Goal: Task Accomplishment & Management: Use online tool/utility

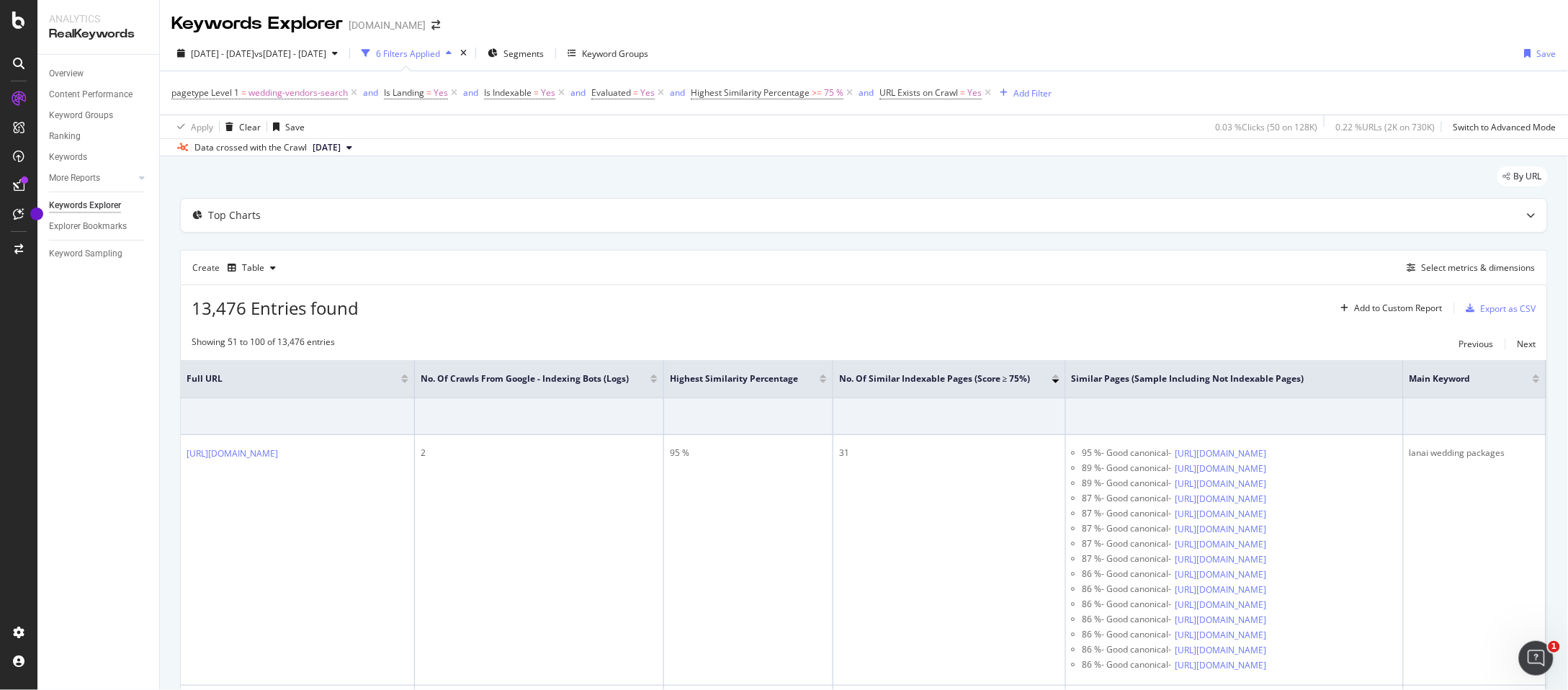
scroll to position [40, 0]
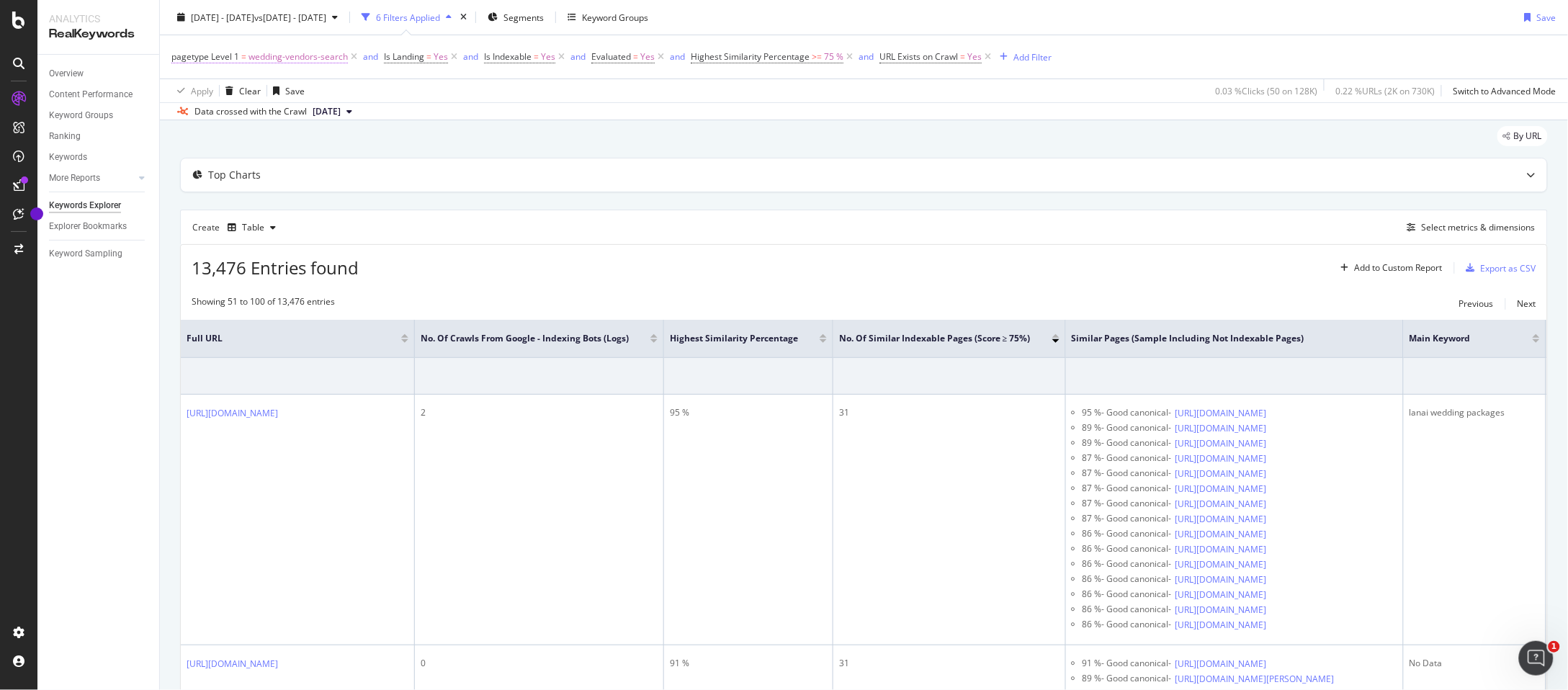
click at [266, 59] on span "wedding-vendors-search" at bounding box center [298, 57] width 100 height 21
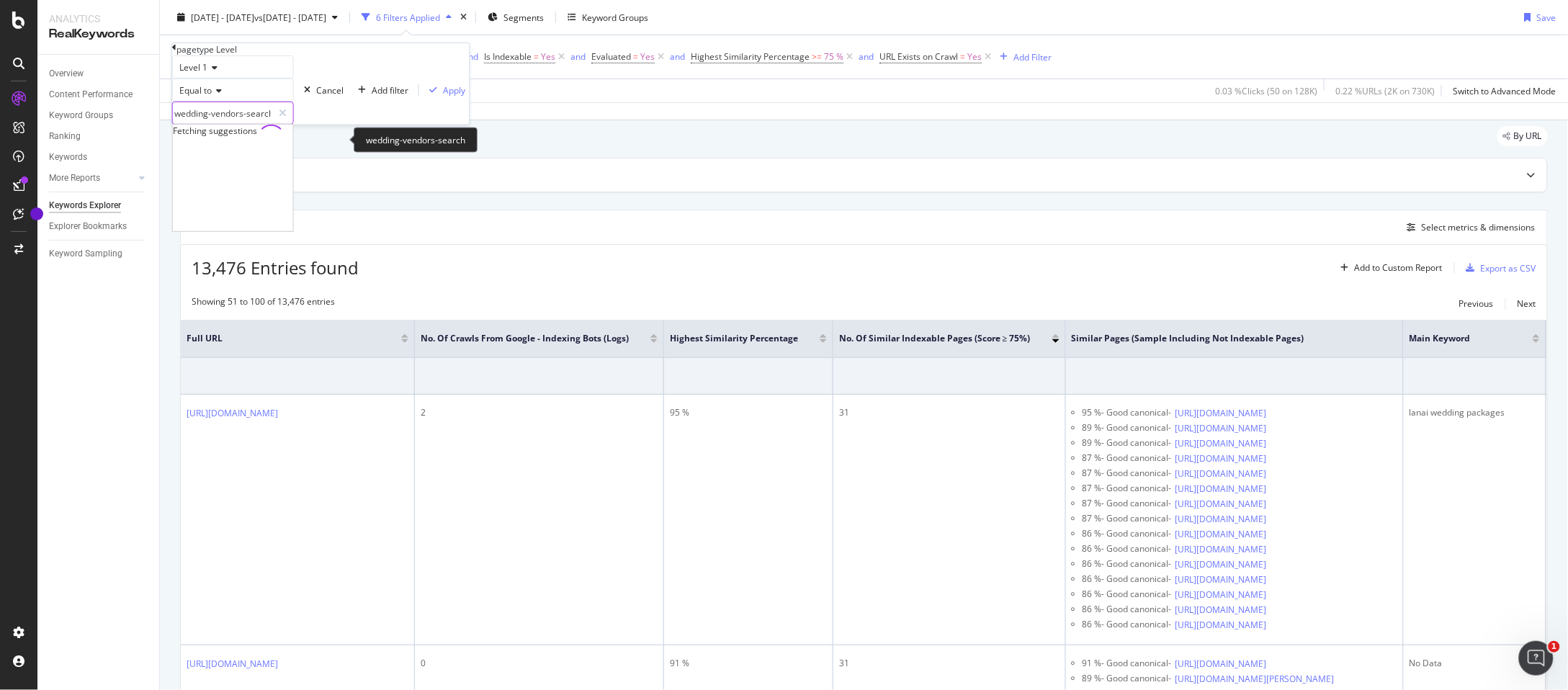
click at [224, 124] on input "wedding-vendors-search" at bounding box center [223, 112] width 100 height 21
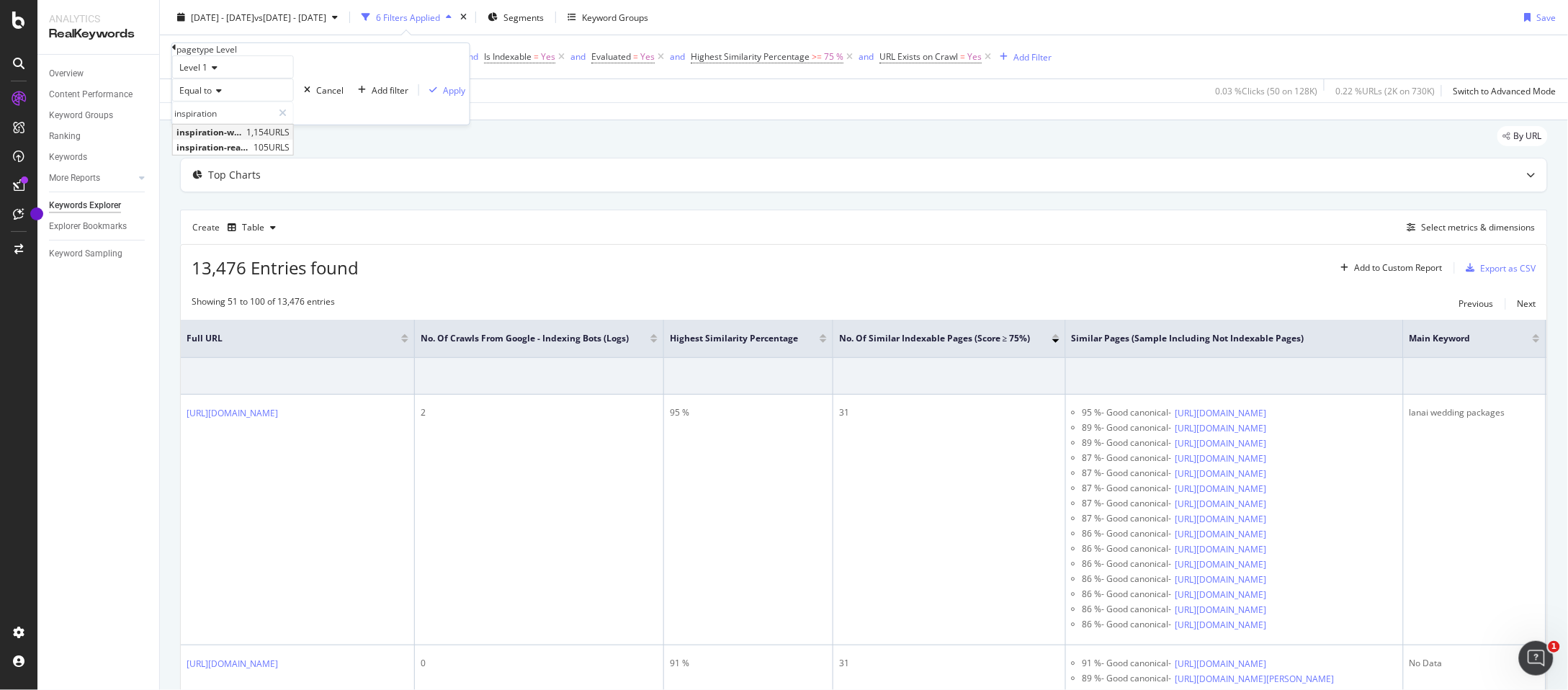
click at [202, 138] on span "inspiration-wedding" at bounding box center [209, 132] width 66 height 12
type input "inspiration-wedding"
click at [443, 96] on div "Apply" at bounding box center [454, 89] width 22 height 12
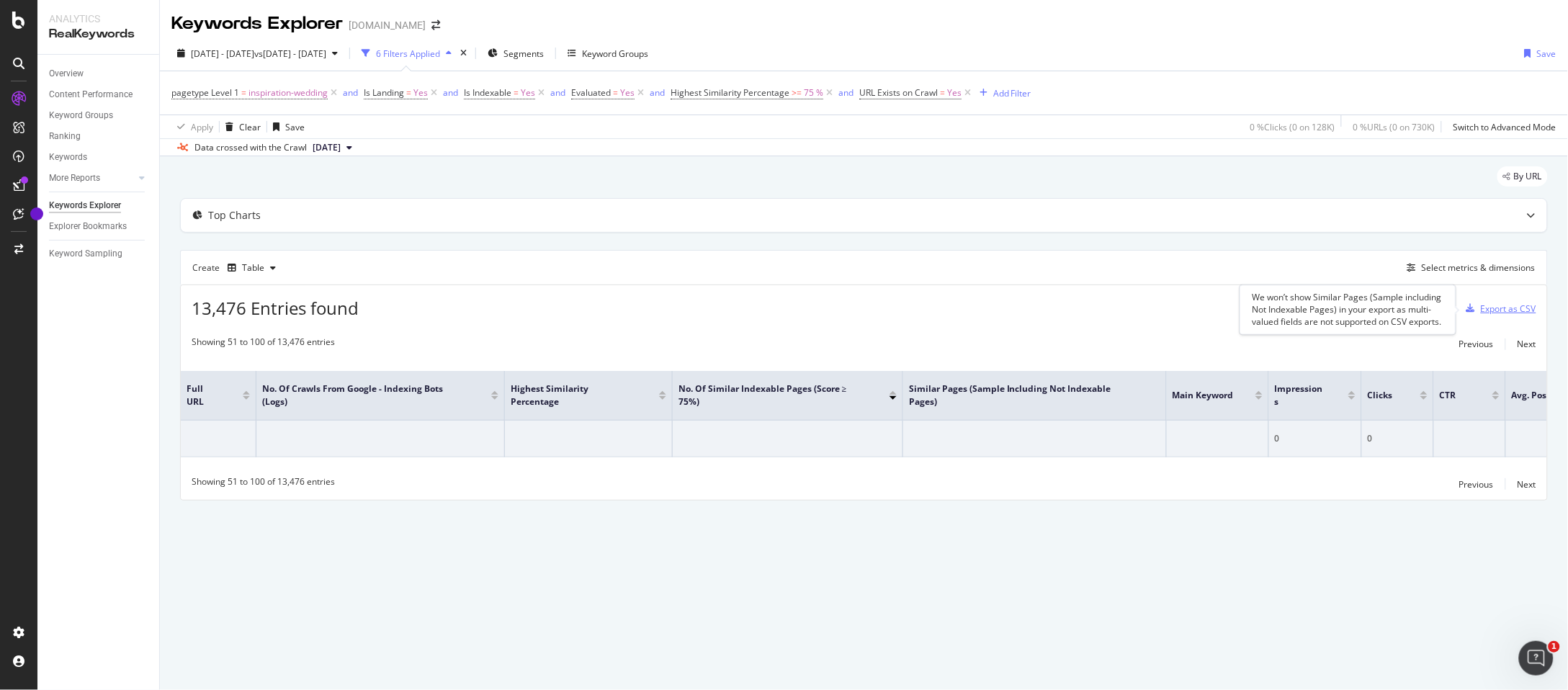
click at [1498, 306] on div "Export as CSV" at bounding box center [1509, 308] width 55 height 12
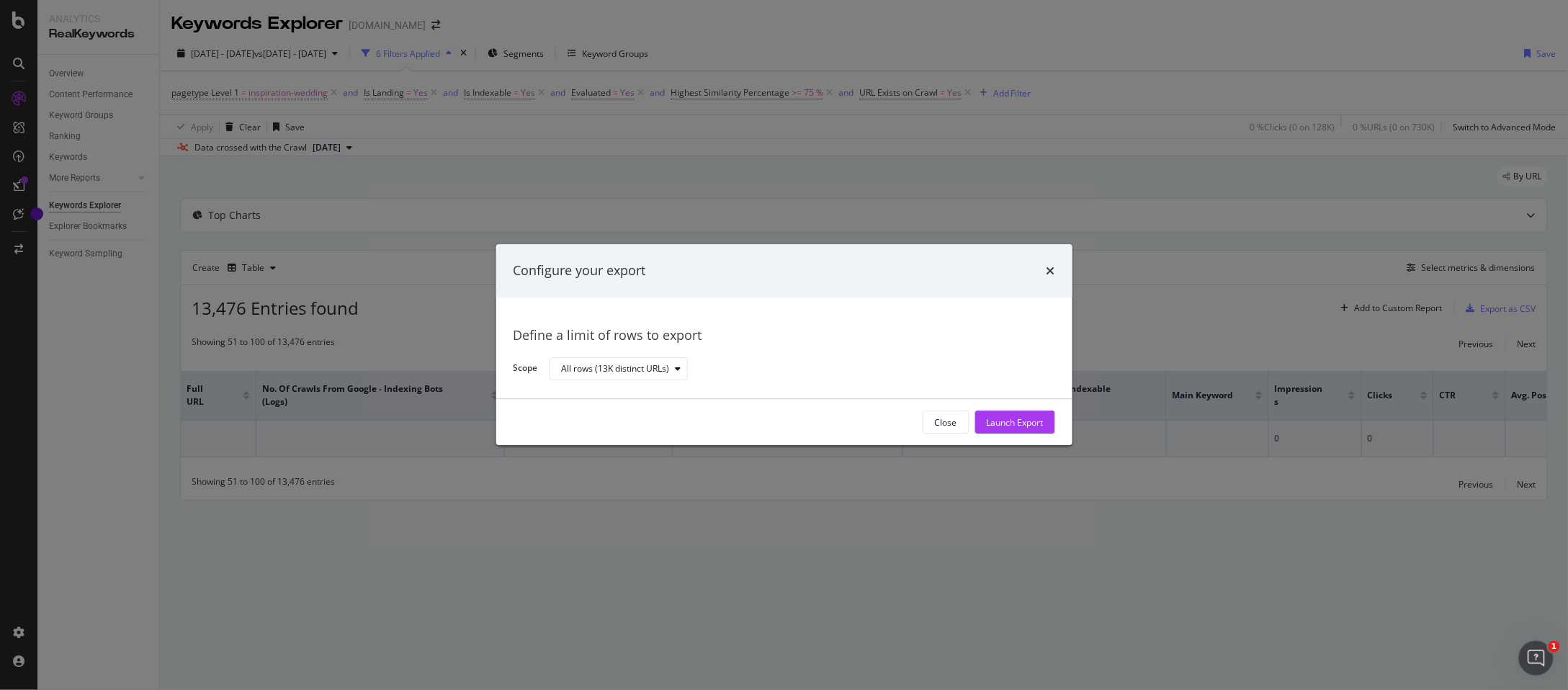
click at [1385, 291] on div "Configure your export Define a limit of rows to export Scope All rows (13K dist…" at bounding box center [784, 345] width 1568 height 690
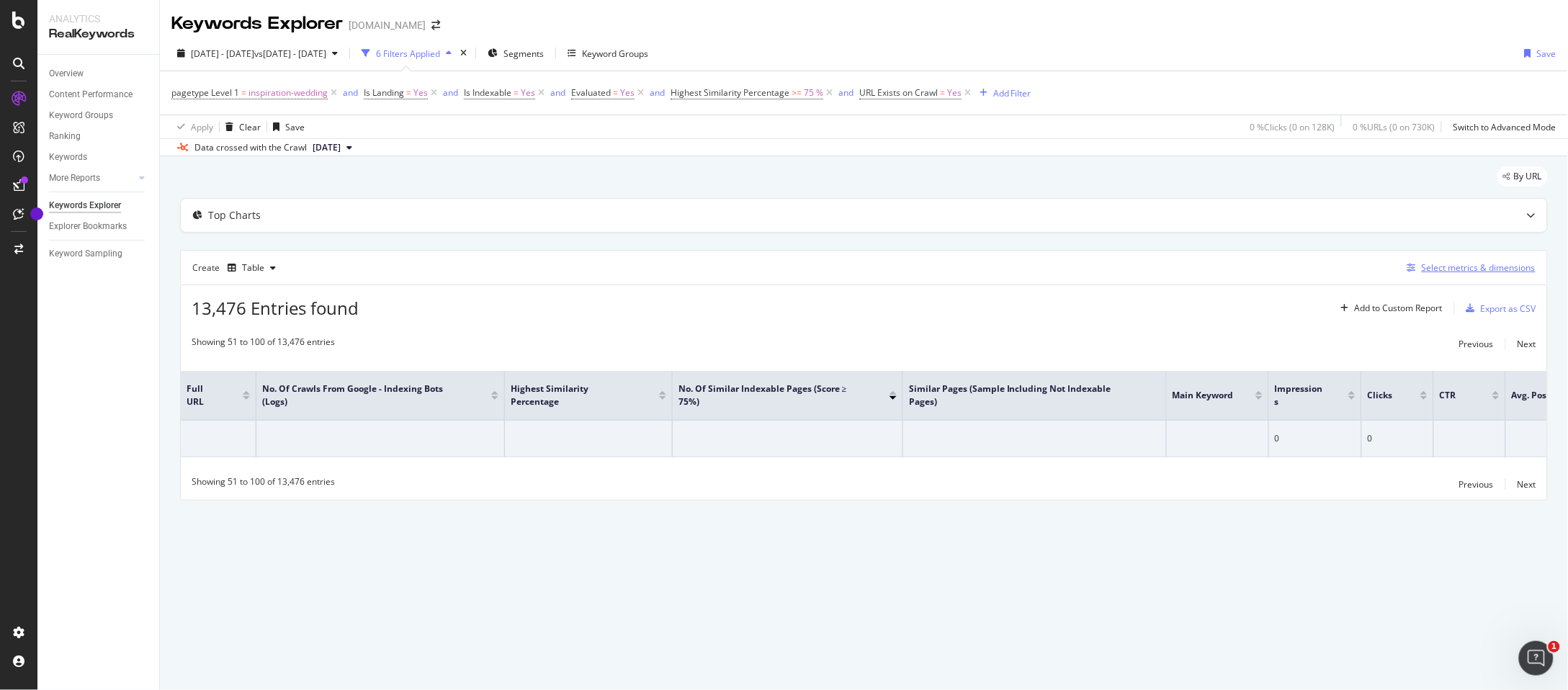
click at [1470, 272] on div "Select metrics & dimensions" at bounding box center [1479, 267] width 114 height 12
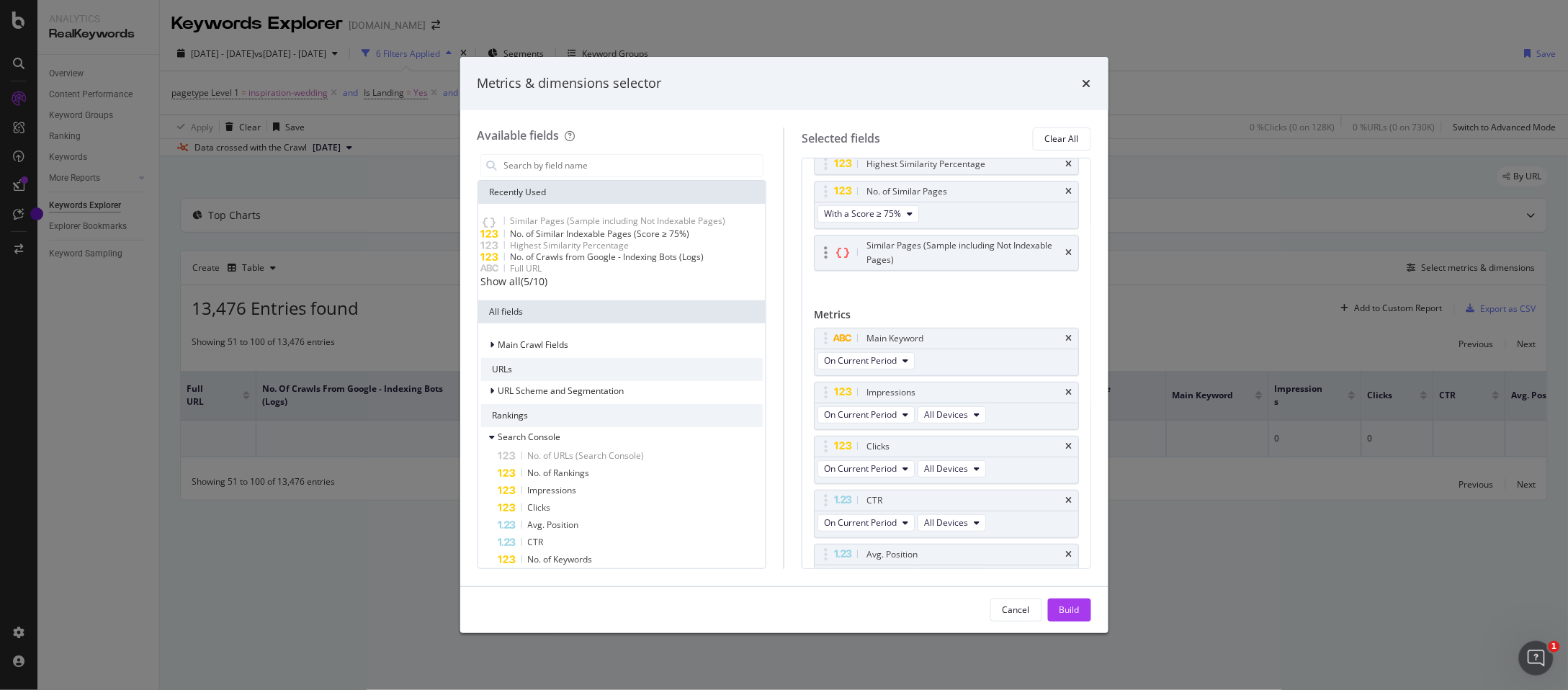
scroll to position [98, 0]
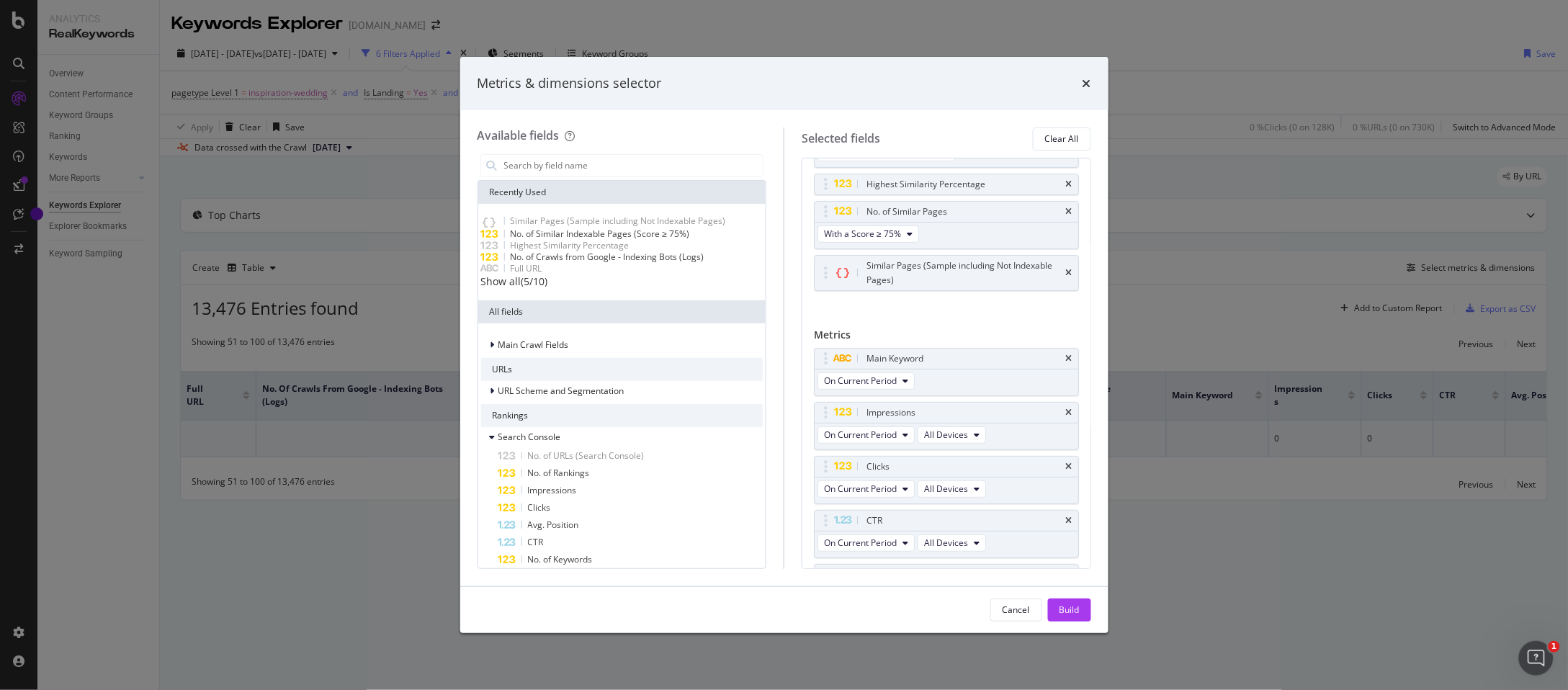
click at [1092, 79] on div "Metrics & dimensions selector" at bounding box center [784, 83] width 648 height 53
click at [1086, 82] on icon "times" at bounding box center [1087, 83] width 9 height 12
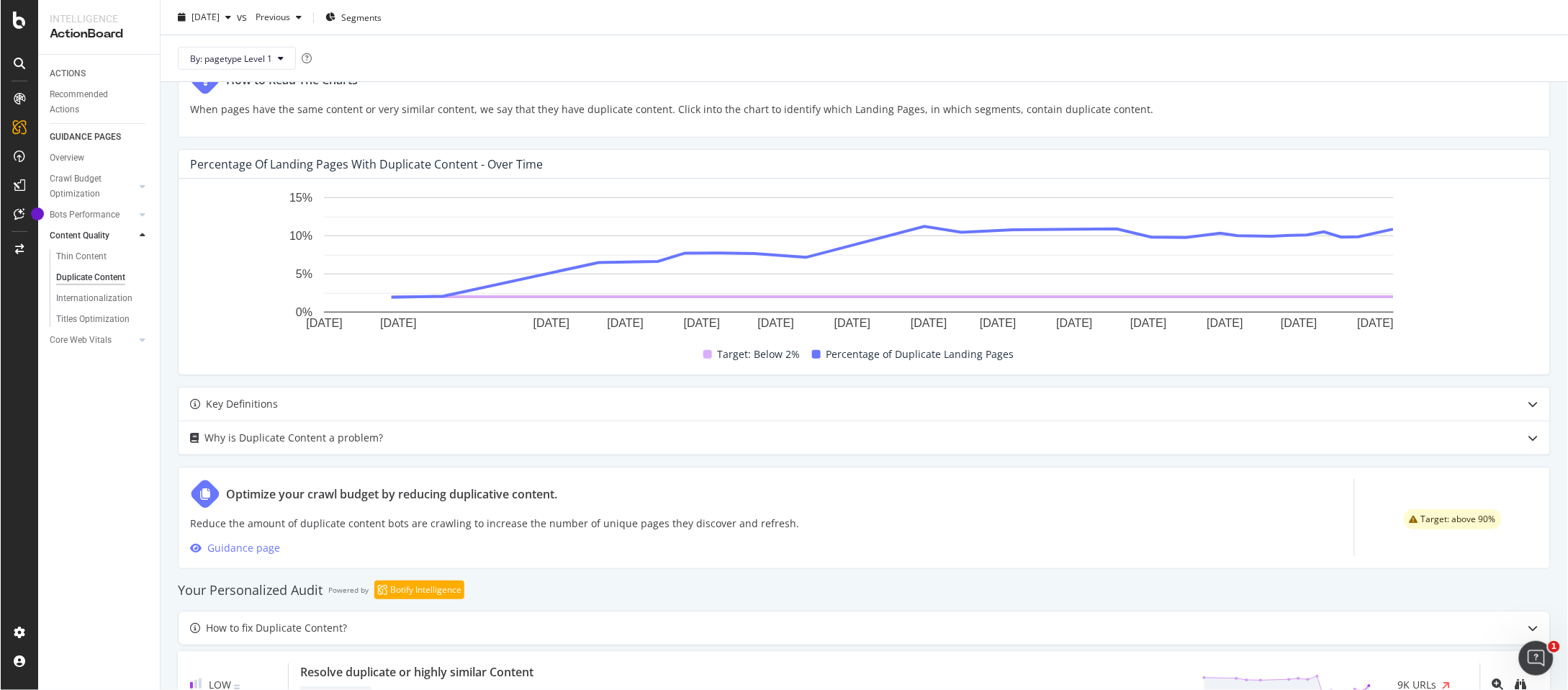
scroll to position [380, 0]
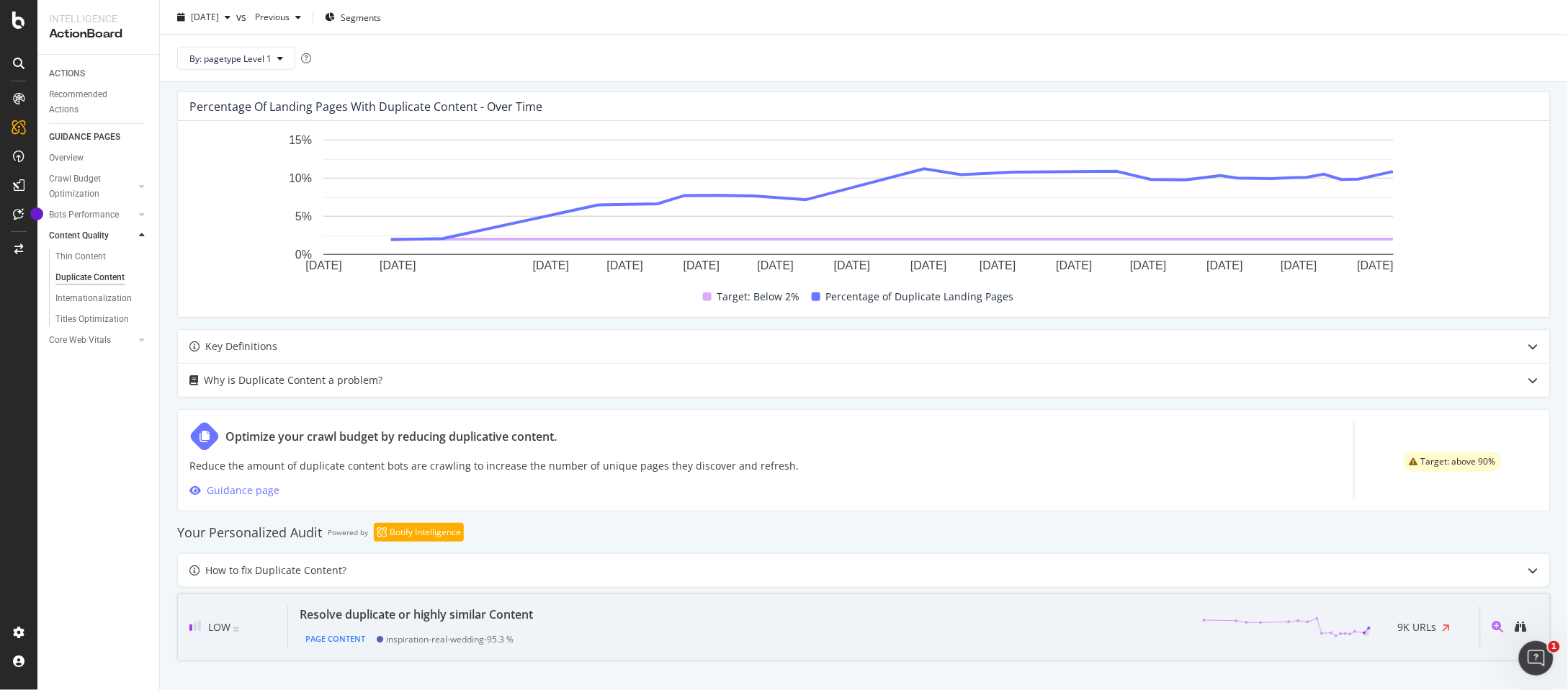
click at [483, 612] on div "Resolve duplicate or highly similar Content" at bounding box center [416, 615] width 233 height 17
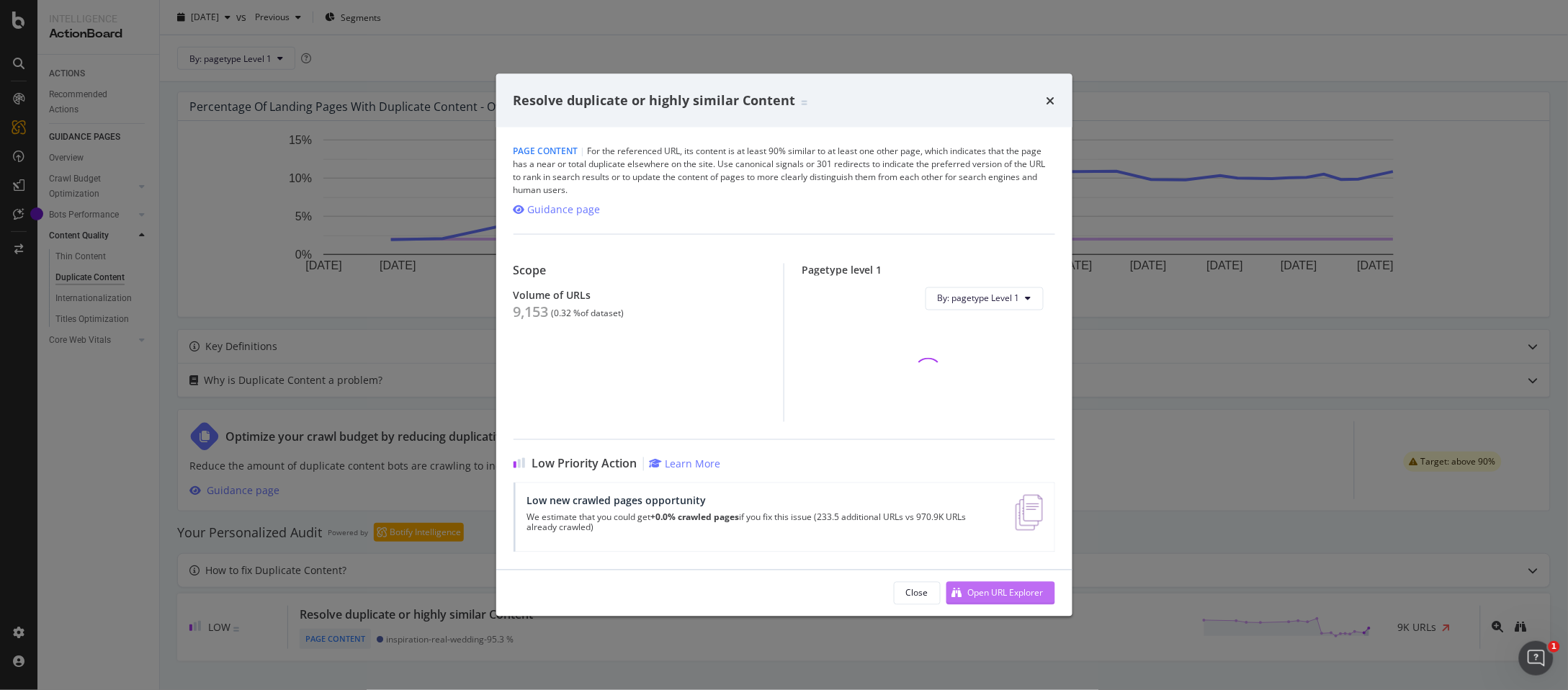
click at [1020, 587] on div "Open URL Explorer" at bounding box center [1006, 593] width 76 height 12
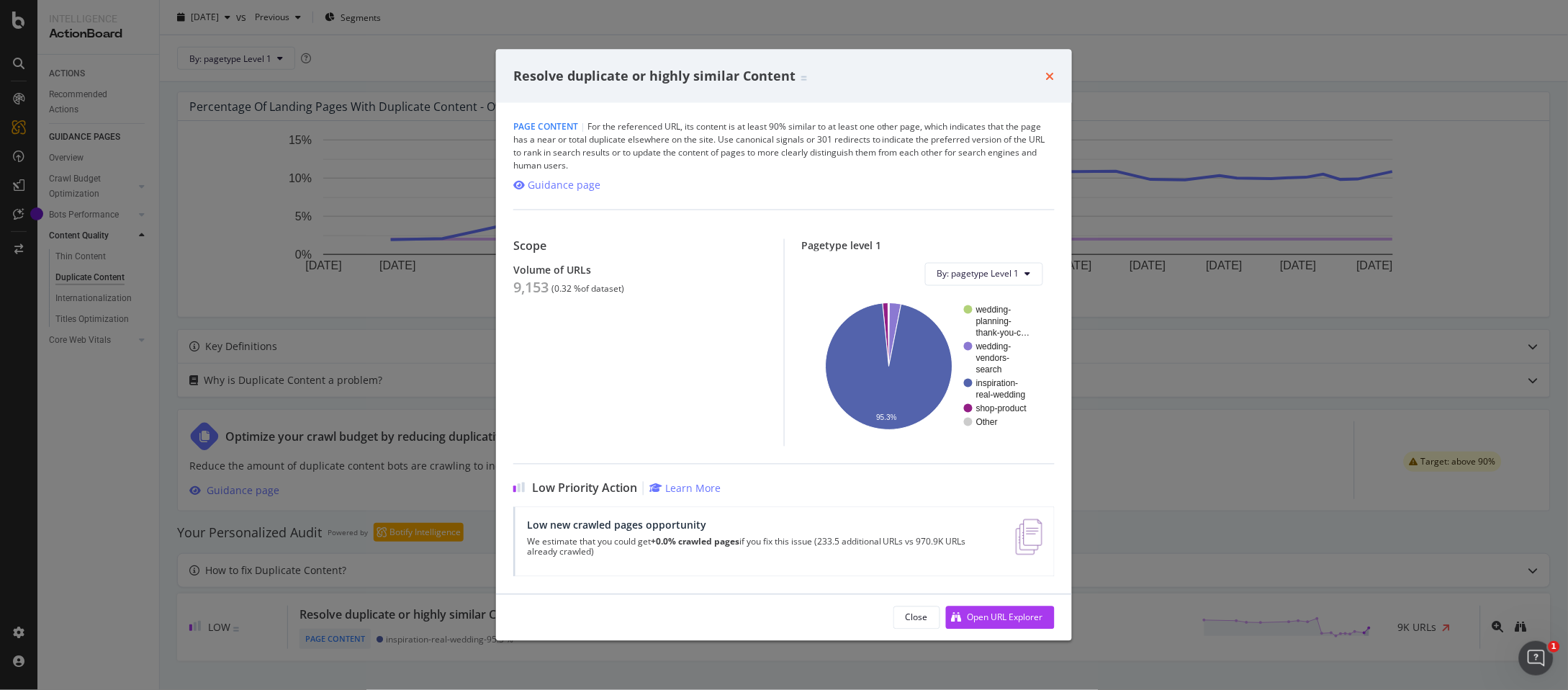
click at [1048, 70] on icon "times" at bounding box center [1050, 75] width 9 height 12
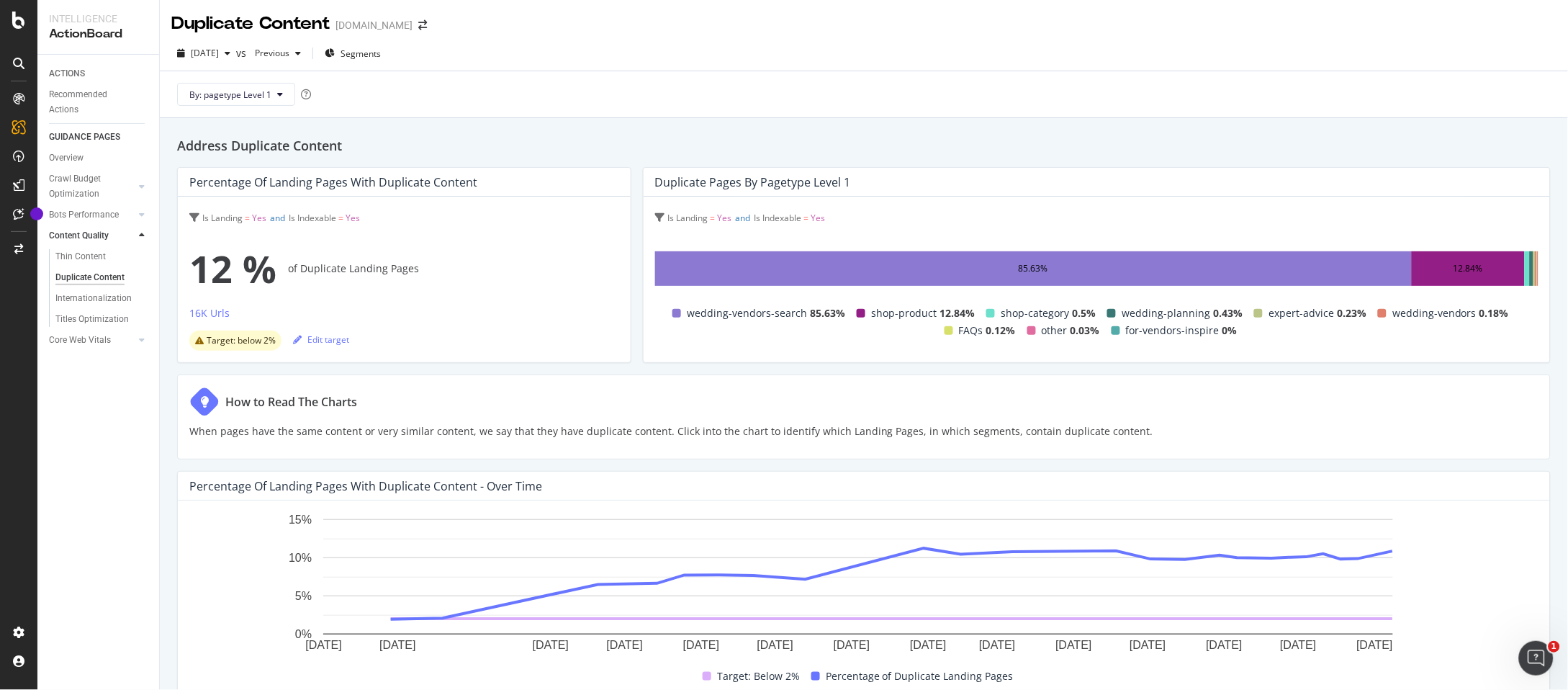
click at [878, 278] on div "85.63%" at bounding box center [1033, 269] width 757 height 35
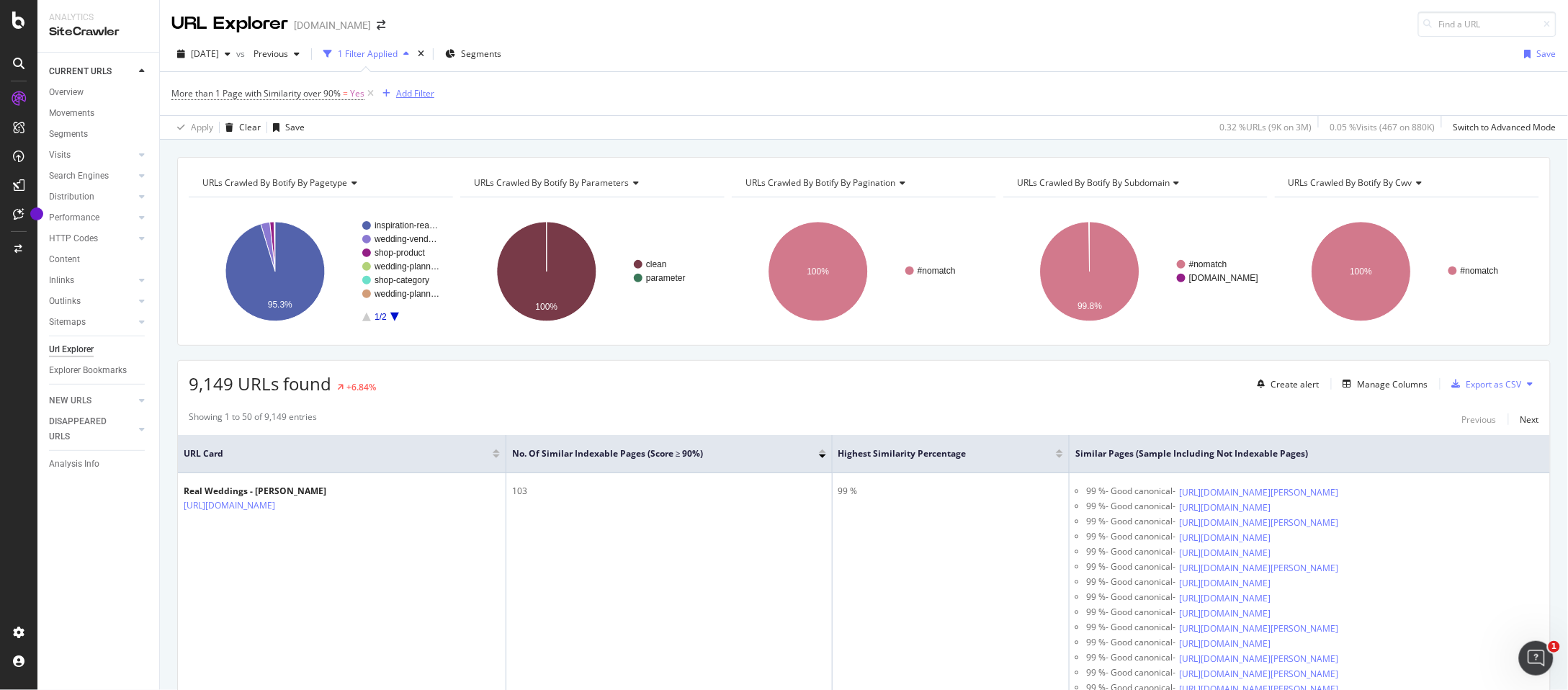
click at [422, 95] on div "Add Filter" at bounding box center [415, 92] width 38 height 12
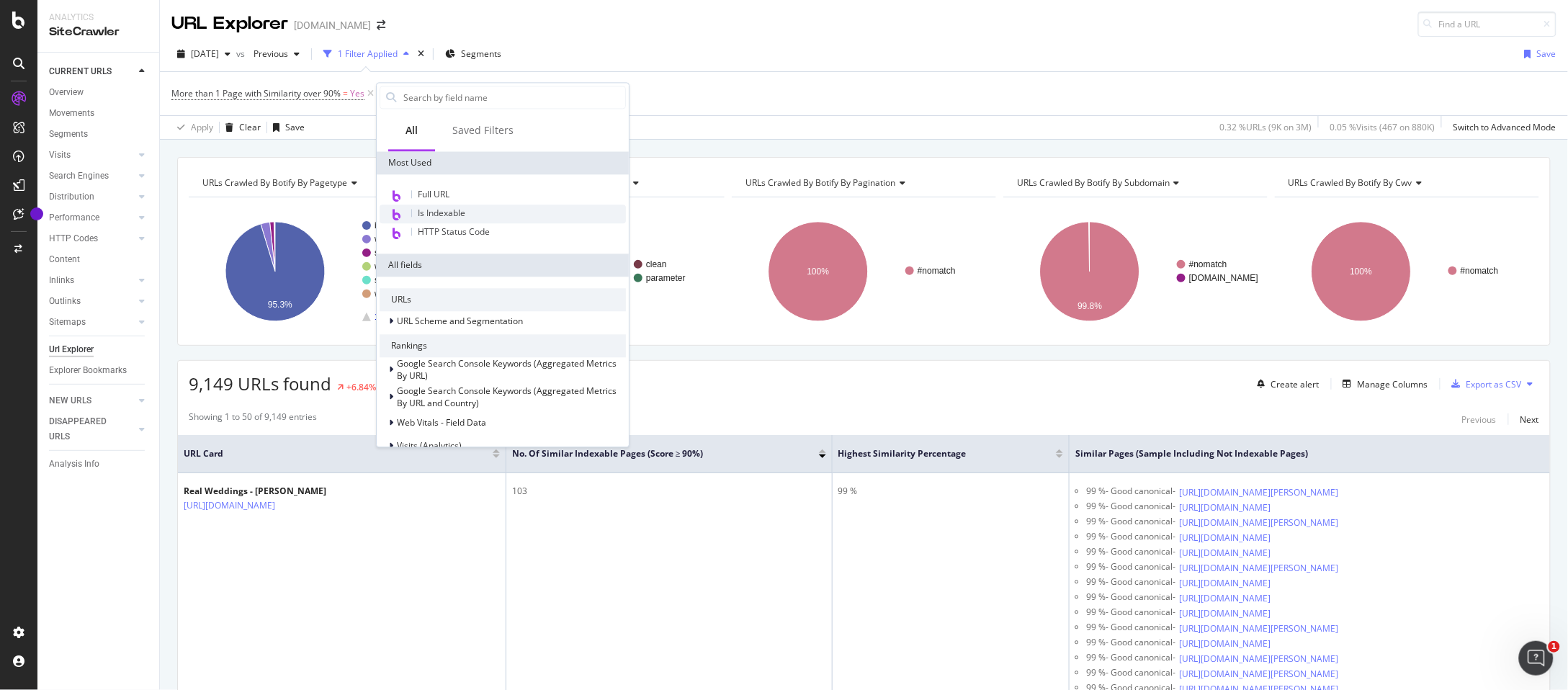
click at [451, 208] on span "Is Indexable" at bounding box center [442, 213] width 47 height 12
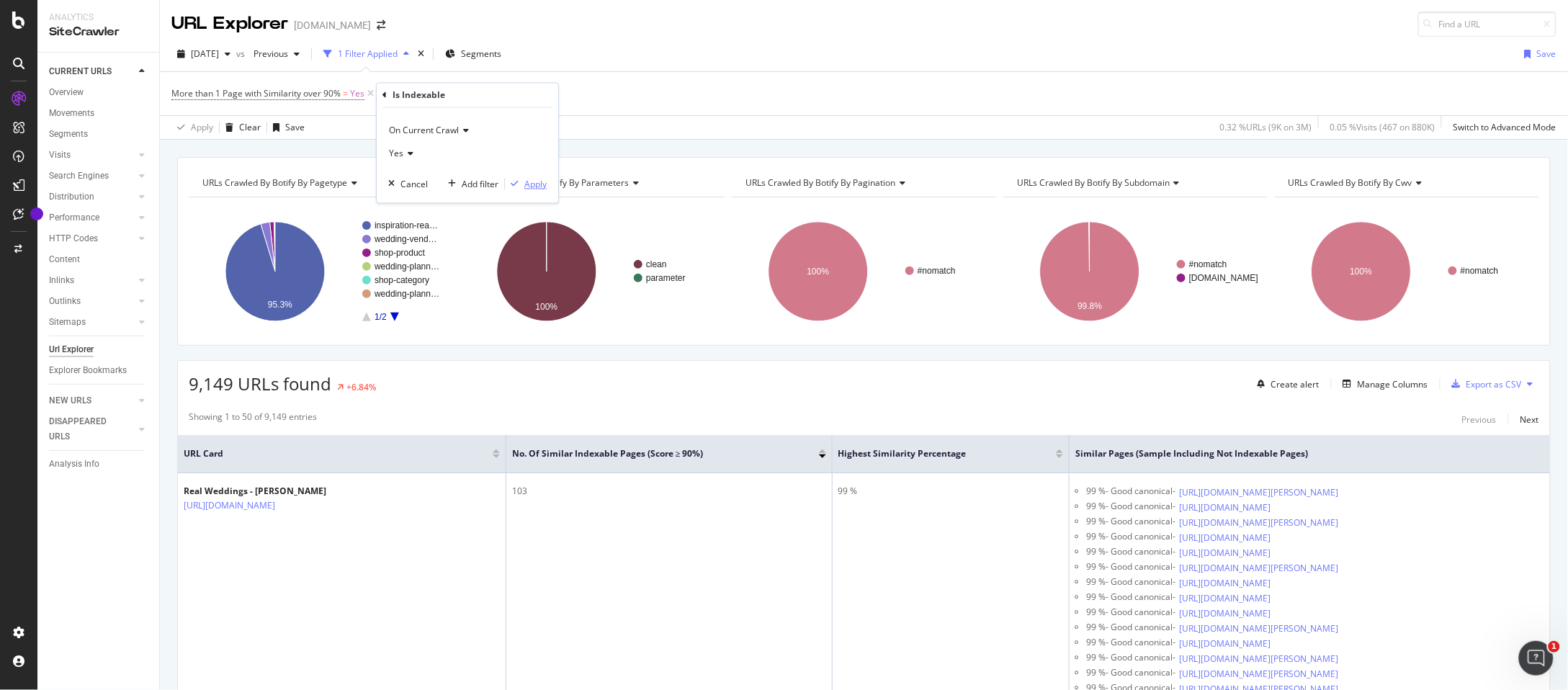
click at [534, 184] on div "Apply" at bounding box center [536, 183] width 22 height 12
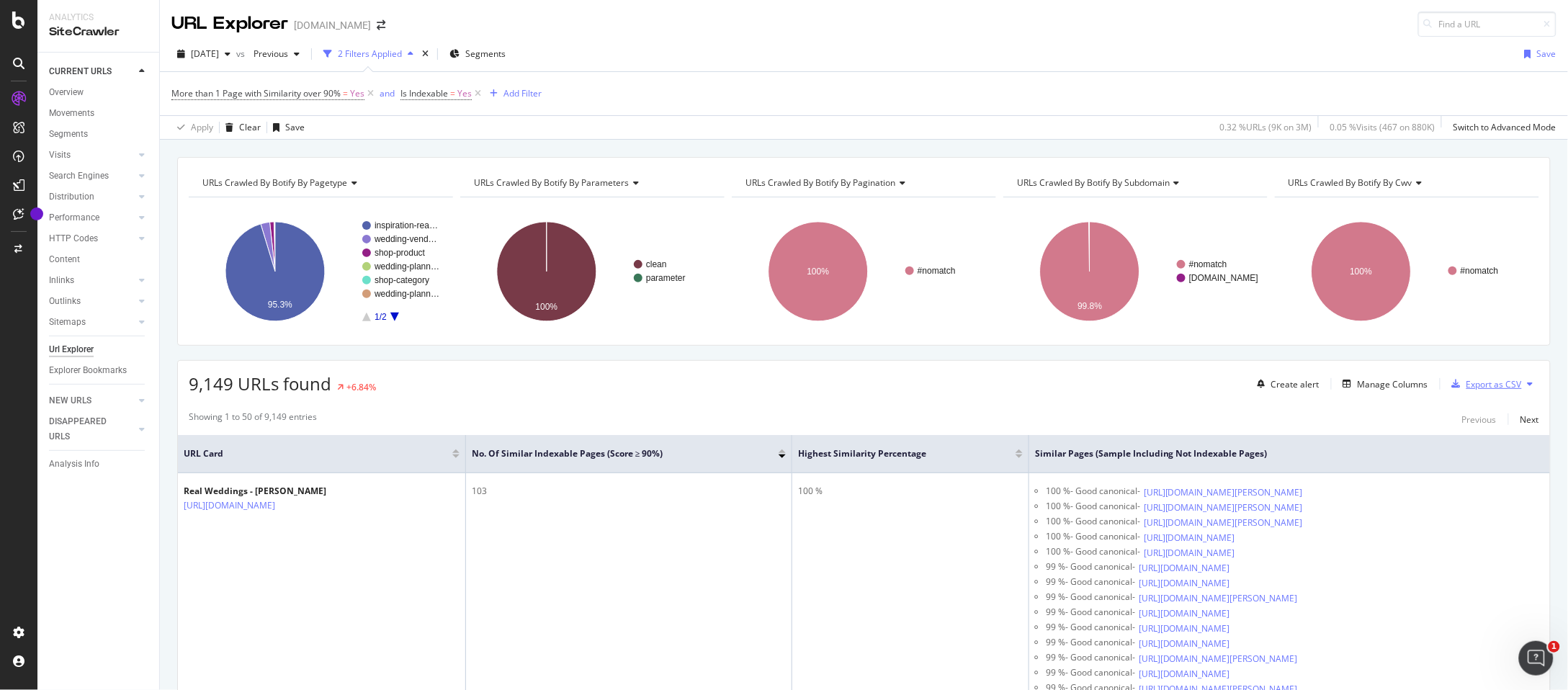
click at [1480, 379] on div "Export as CSV" at bounding box center [1494, 384] width 55 height 12
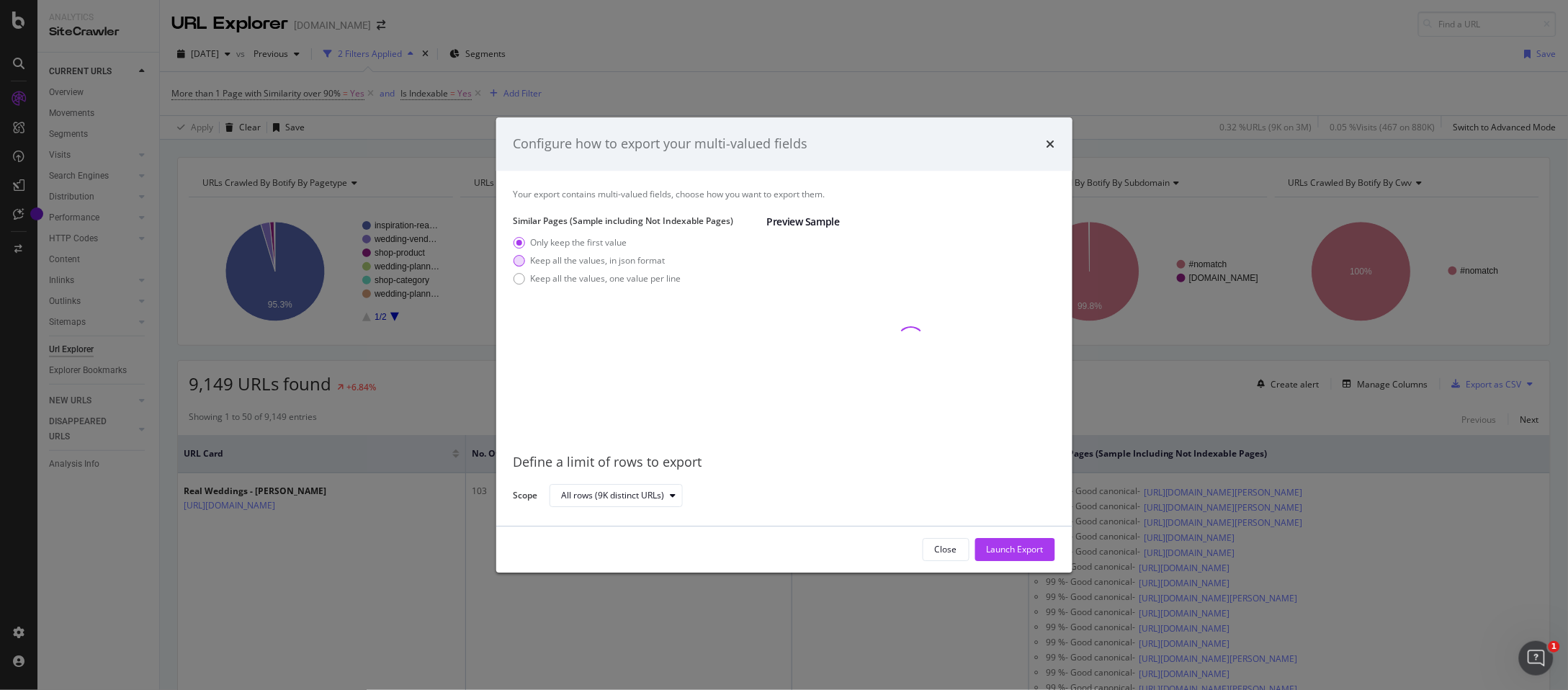
click at [530, 266] on div "Keep all the values, in json format" at bounding box center [597, 260] width 168 height 12
click at [517, 279] on div "modal" at bounding box center [519, 278] width 12 height 12
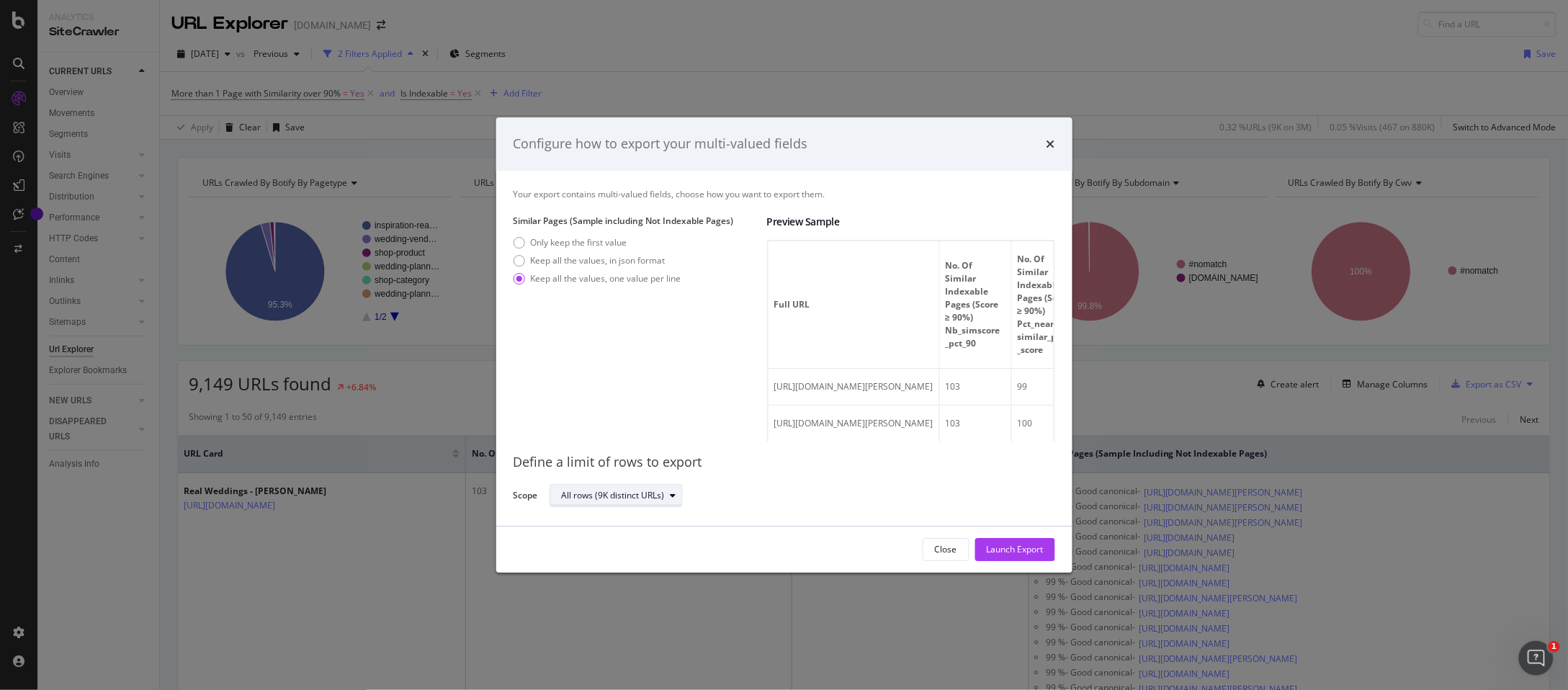
click at [646, 492] on div "All rows (9K distinct URLs)" at bounding box center [613, 496] width 103 height 9
click at [1028, 546] on div "Launch Export" at bounding box center [1016, 549] width 57 height 12
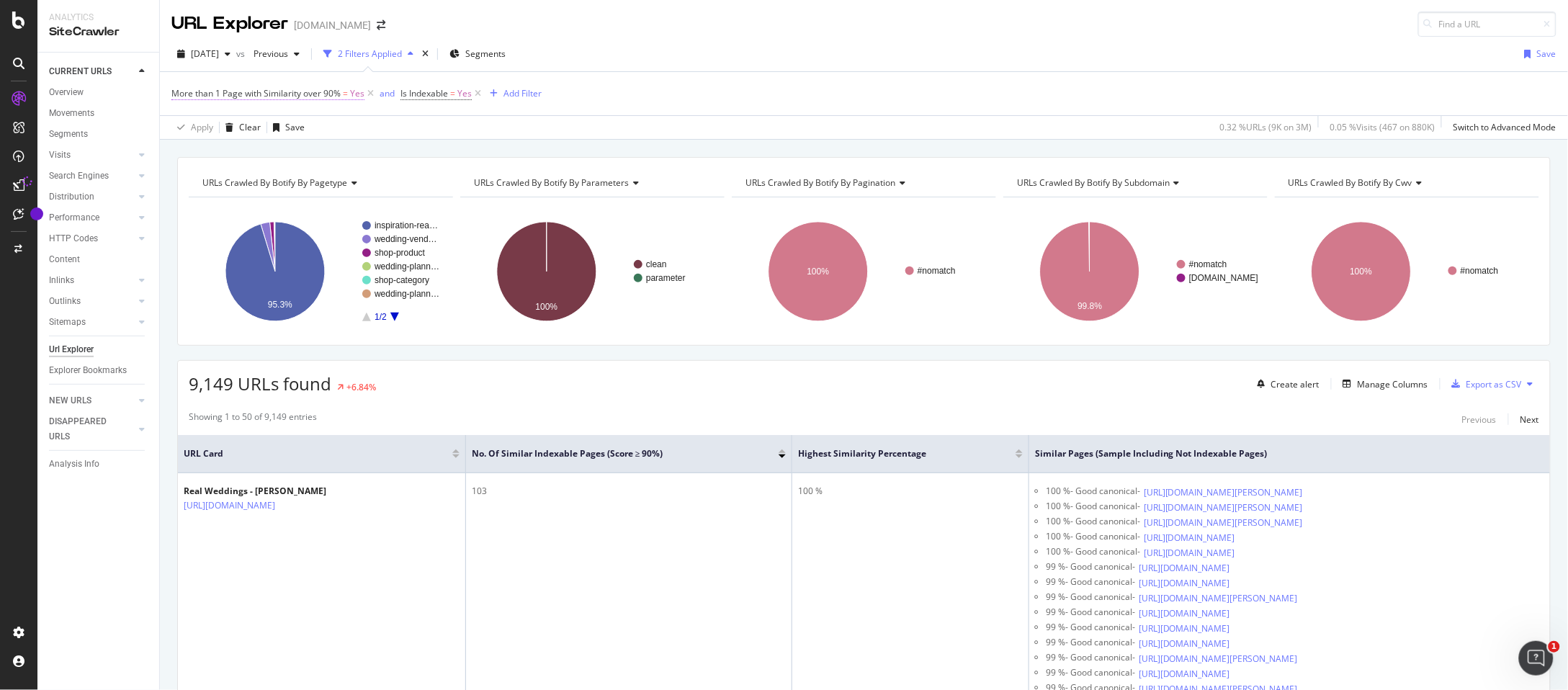
click at [331, 96] on span "More than 1 Page with Similarity over 90%" at bounding box center [256, 92] width 169 height 12
click at [264, 91] on div "More than 1 Page with Similarity over 90%" at bounding box center [279, 92] width 182 height 12
click at [362, 95] on div "More than 1 Page with Similarity over 90%" at bounding box center [279, 92] width 182 height 12
click at [1144, 123] on div "Apply Clear Save 0.32 % URLs ( 9K on 3M ) 0.05 % Visits ( 467 on 880K ) Switch …" at bounding box center [864, 127] width 1408 height 24
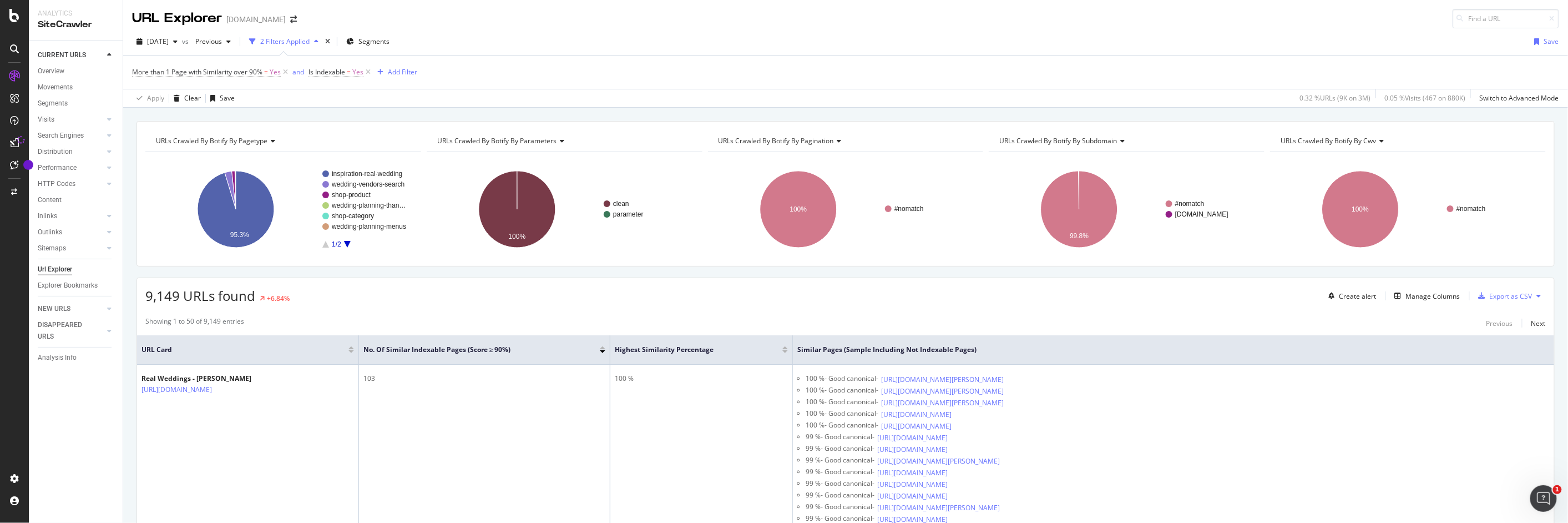
click at [1208, 297] on button at bounding box center [1539, 295] width 13 height 18
click at [1208, 292] on div "Export as CSV" at bounding box center [1511, 296] width 43 height 9
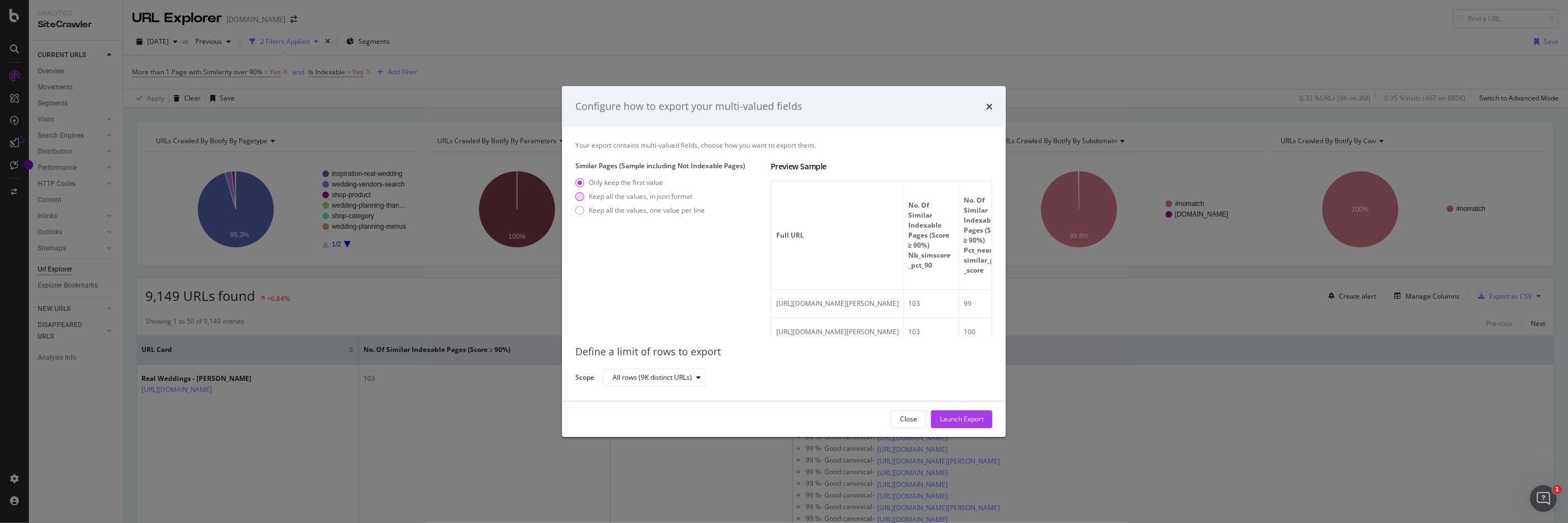
click at [647, 198] on div "Keep all the values, in json format" at bounding box center [640, 195] width 103 height 9
click at [642, 212] on div "Keep all the values, one value per line" at bounding box center [646, 209] width 116 height 9
click at [973, 422] on div "Launch Export" at bounding box center [962, 418] width 44 height 9
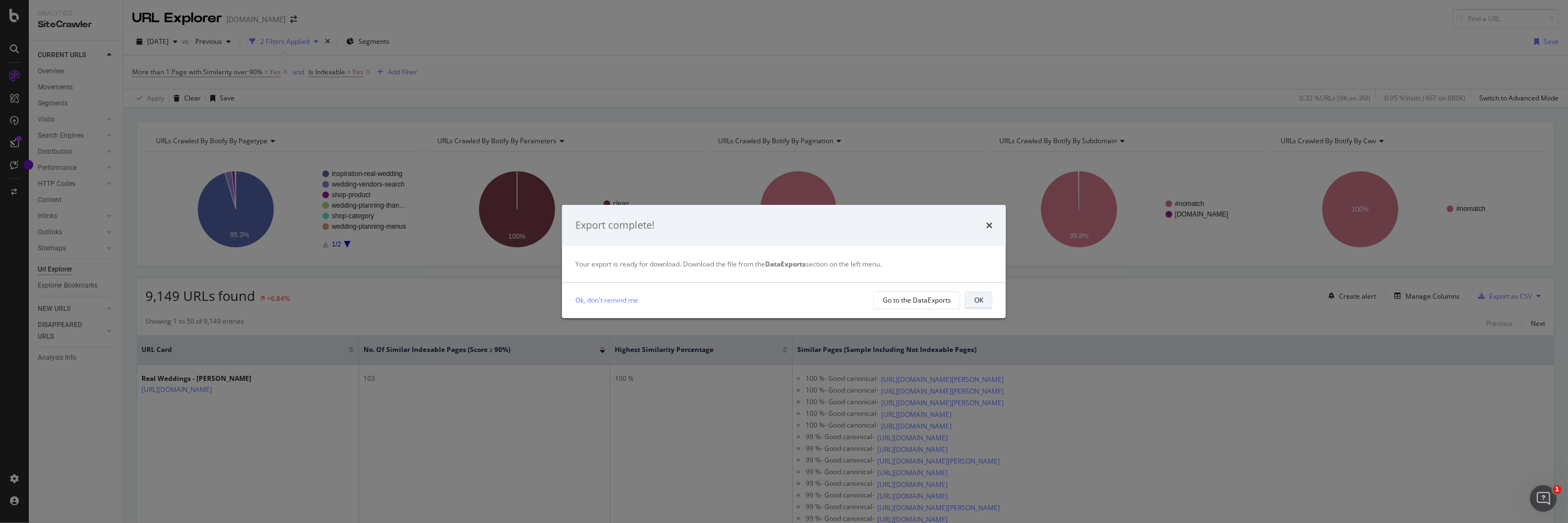
click at [984, 299] on button "OK" at bounding box center [979, 300] width 28 height 18
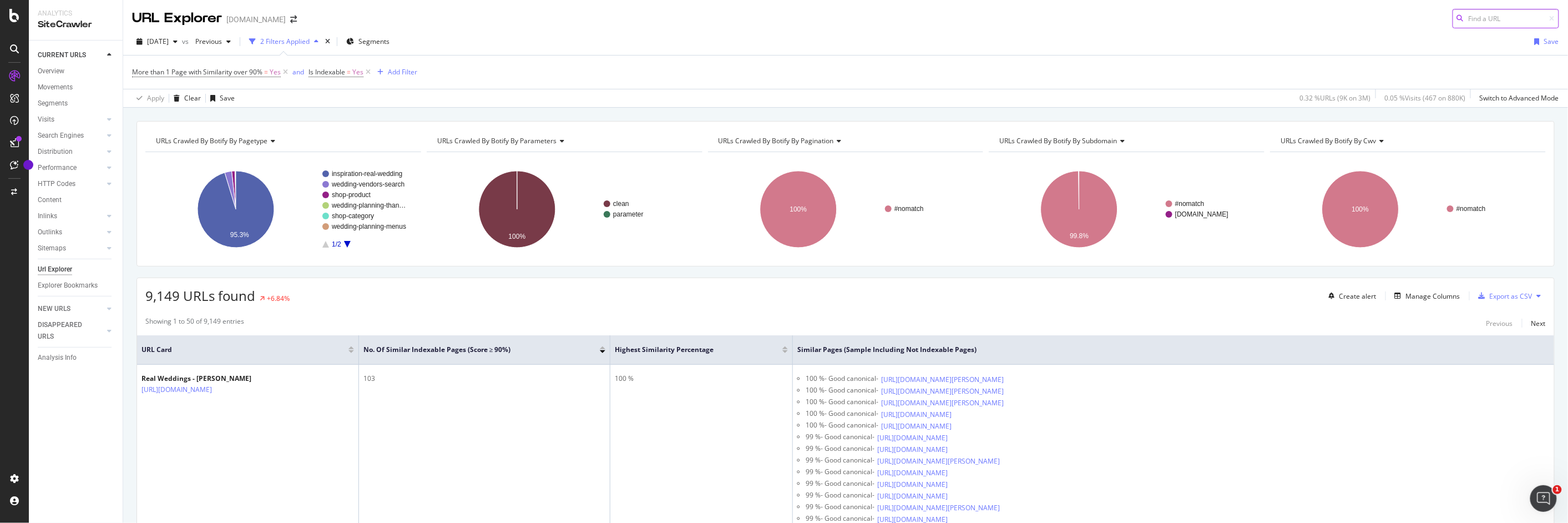
click at [1208, 16] on input at bounding box center [1505, 19] width 107 height 19
type input "data exports"
drag, startPoint x: 1279, startPoint y: 9, endPoint x: 1291, endPoint y: 27, distance: 21.6
click at [1208, 13] on div "URL Explorer zola.com data exports" at bounding box center [845, 14] width 1445 height 28
click at [1208, 293] on div "Export as CSV" at bounding box center [1511, 296] width 43 height 9
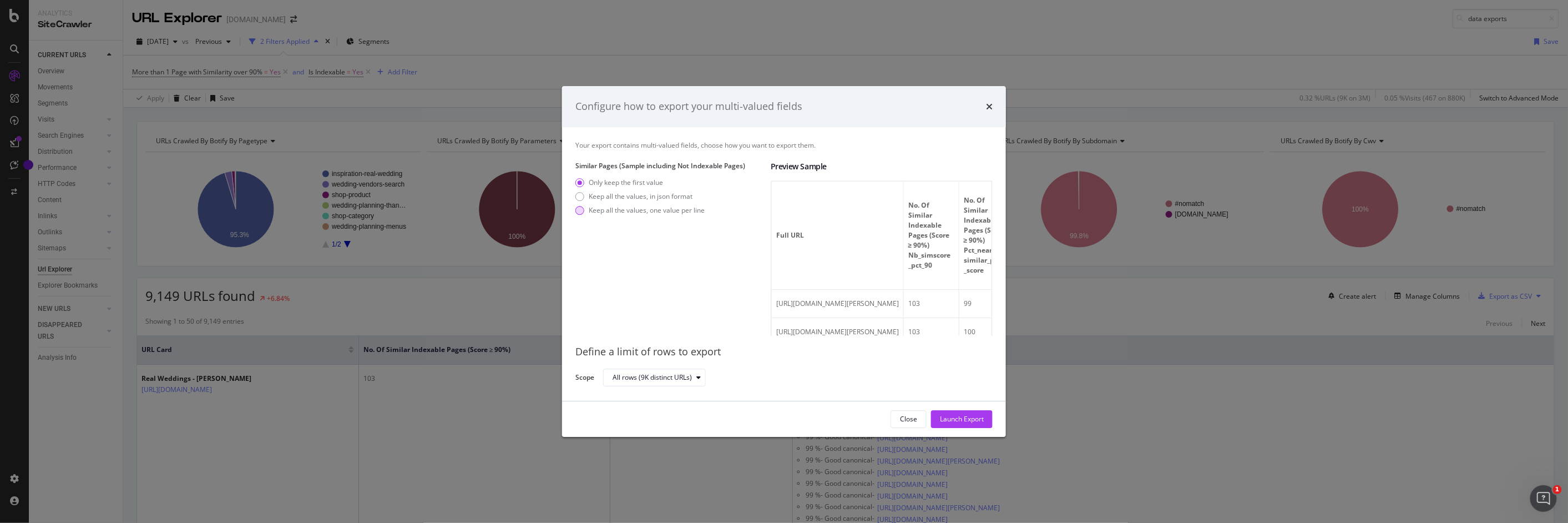
click at [607, 207] on div "Keep all the values, one value per line" at bounding box center [646, 209] width 116 height 9
click at [961, 421] on div "Launch Export" at bounding box center [962, 418] width 44 height 9
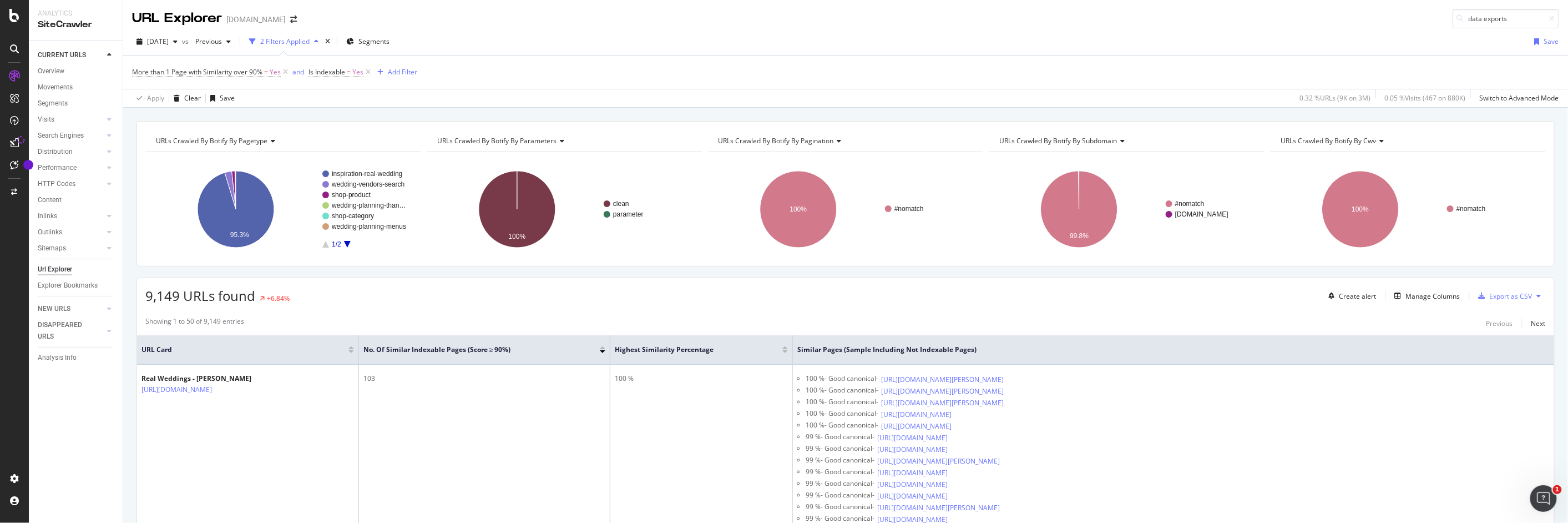
click at [1208, 62] on div "More than 1 Page with Similarity over 90% = Yes and Is Indexable = Yes Add Filt…" at bounding box center [845, 72] width 1427 height 33
click at [1208, 173] on rect "A chart." at bounding box center [1407, 209] width 274 height 97
click at [1208, 297] on div "Export as CSV" at bounding box center [1511, 296] width 43 height 9
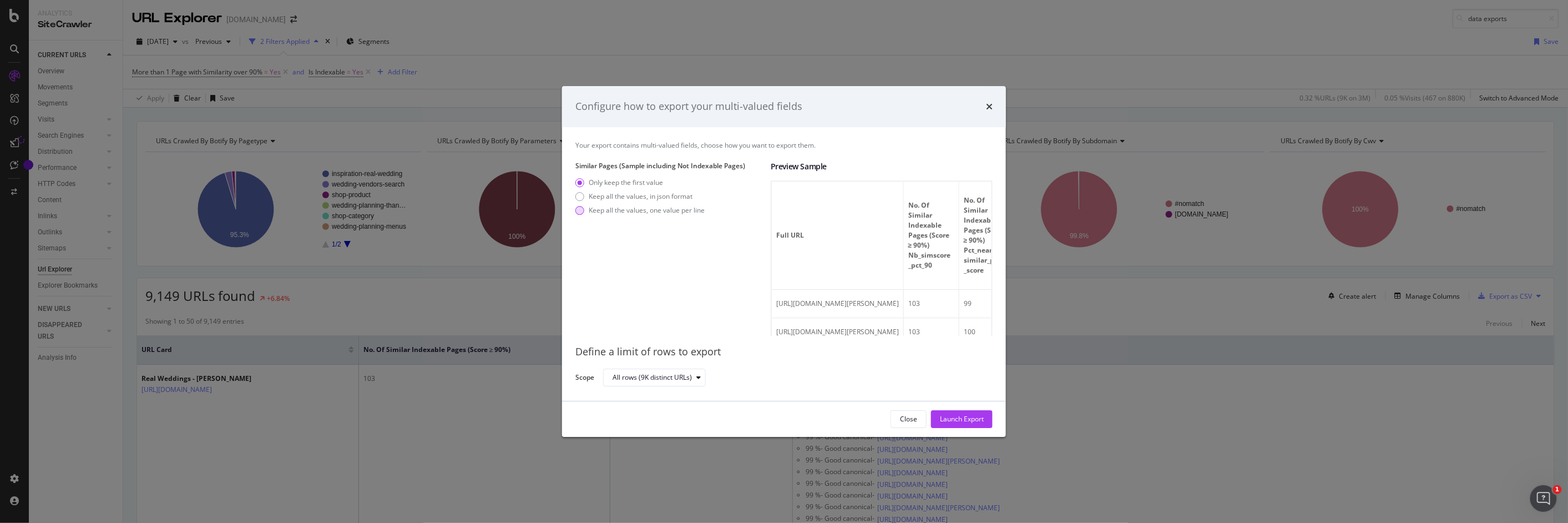
click at [621, 206] on div "Keep all the values, one value per line" at bounding box center [646, 209] width 116 height 9
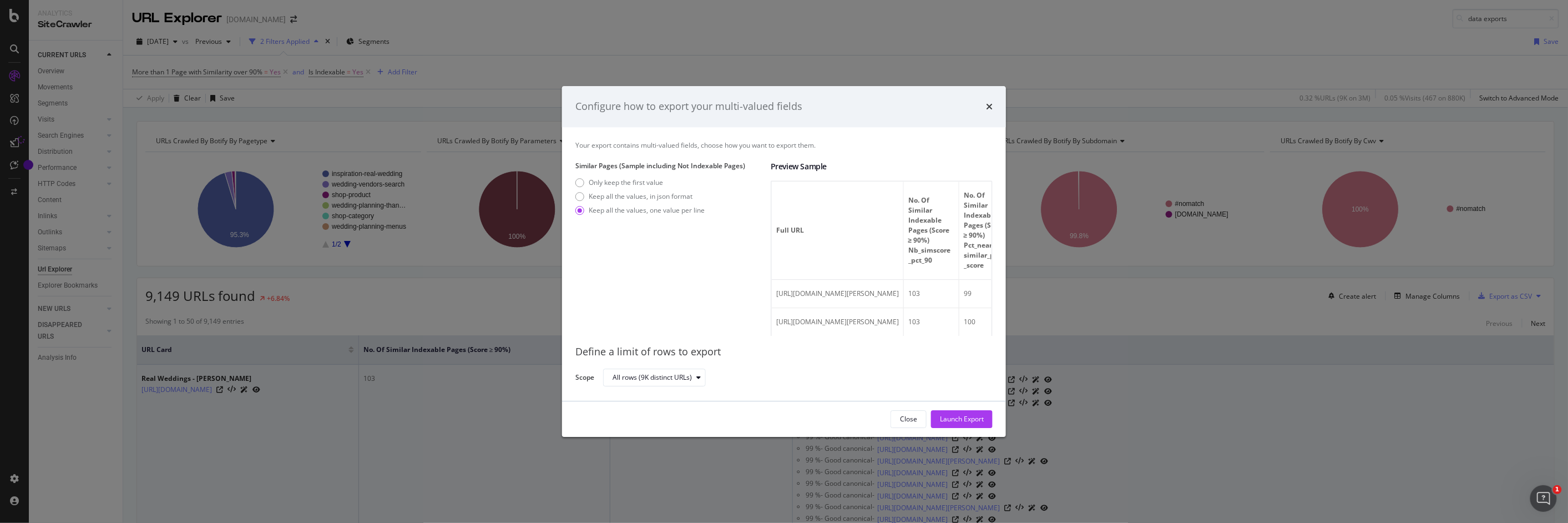
drag, startPoint x: 980, startPoint y: 415, endPoint x: 959, endPoint y: 419, distance: 21.4
click at [959, 419] on div "Launch Export" at bounding box center [962, 418] width 44 height 9
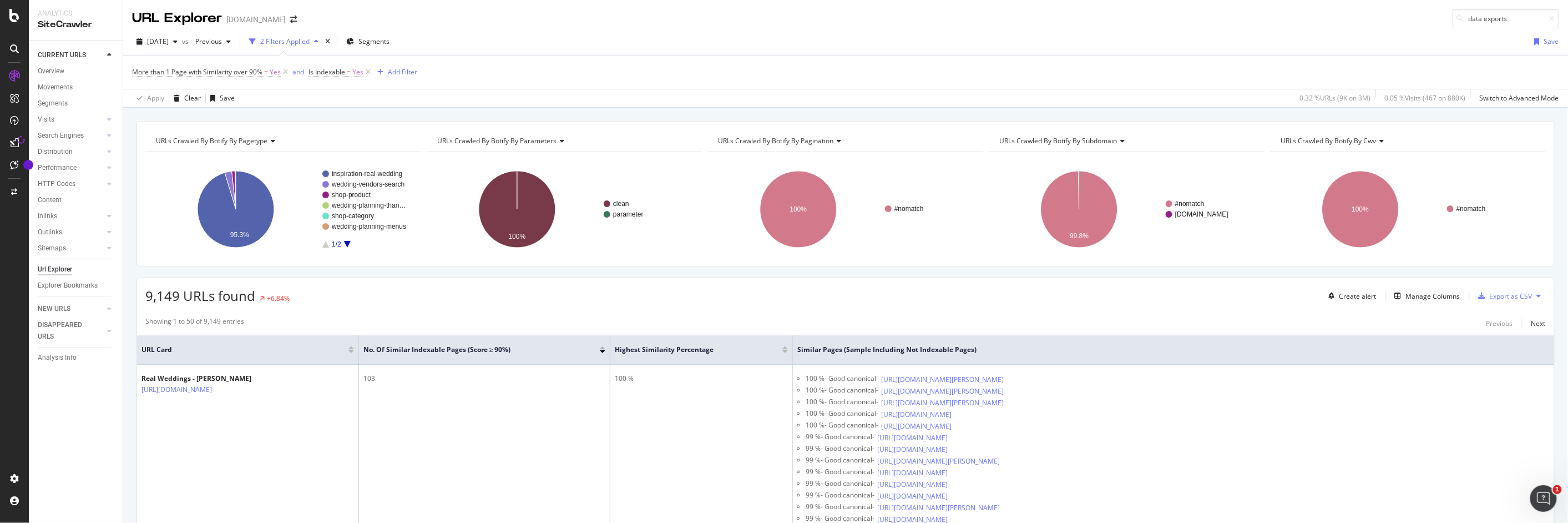
click at [17, 54] on div at bounding box center [14, 49] width 18 height 18
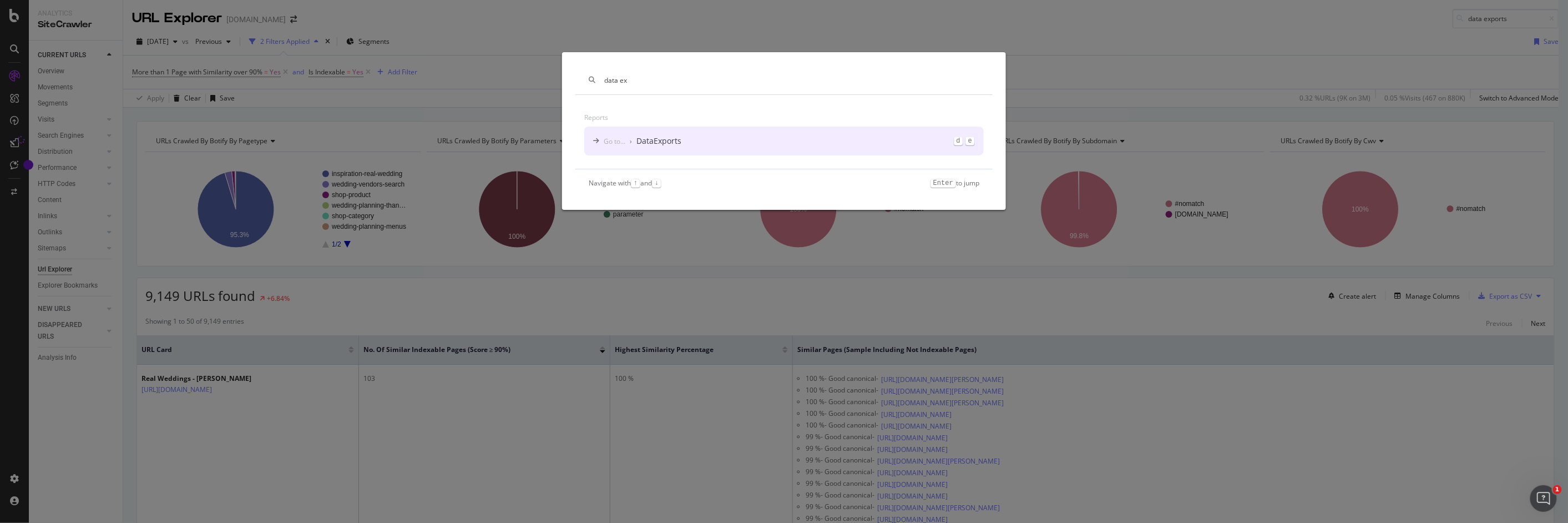
type input "data ex"
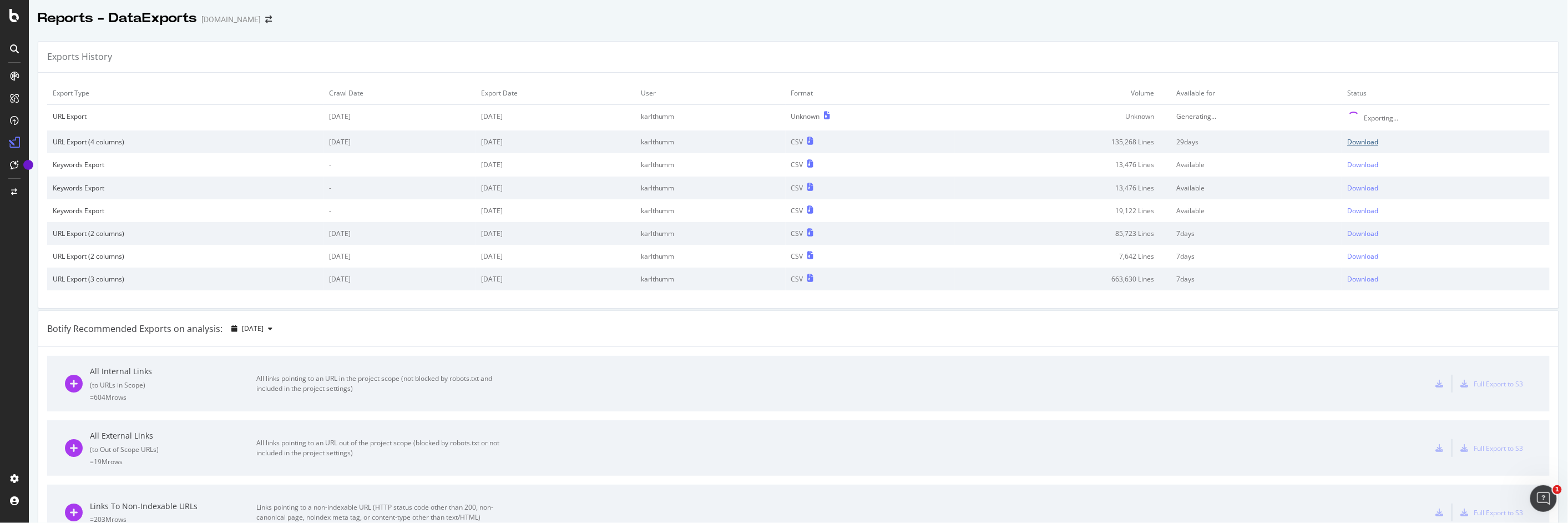
click at [1208, 143] on div "Download" at bounding box center [1363, 141] width 31 height 9
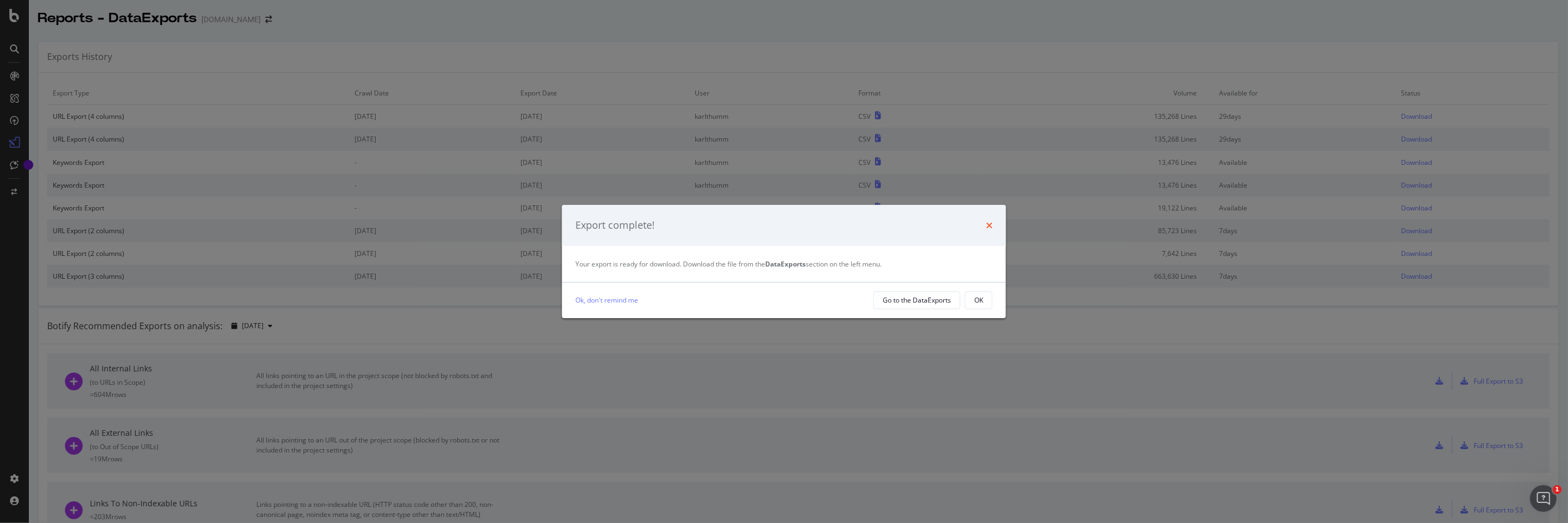
click at [989, 223] on icon "times" at bounding box center [989, 225] width 7 height 9
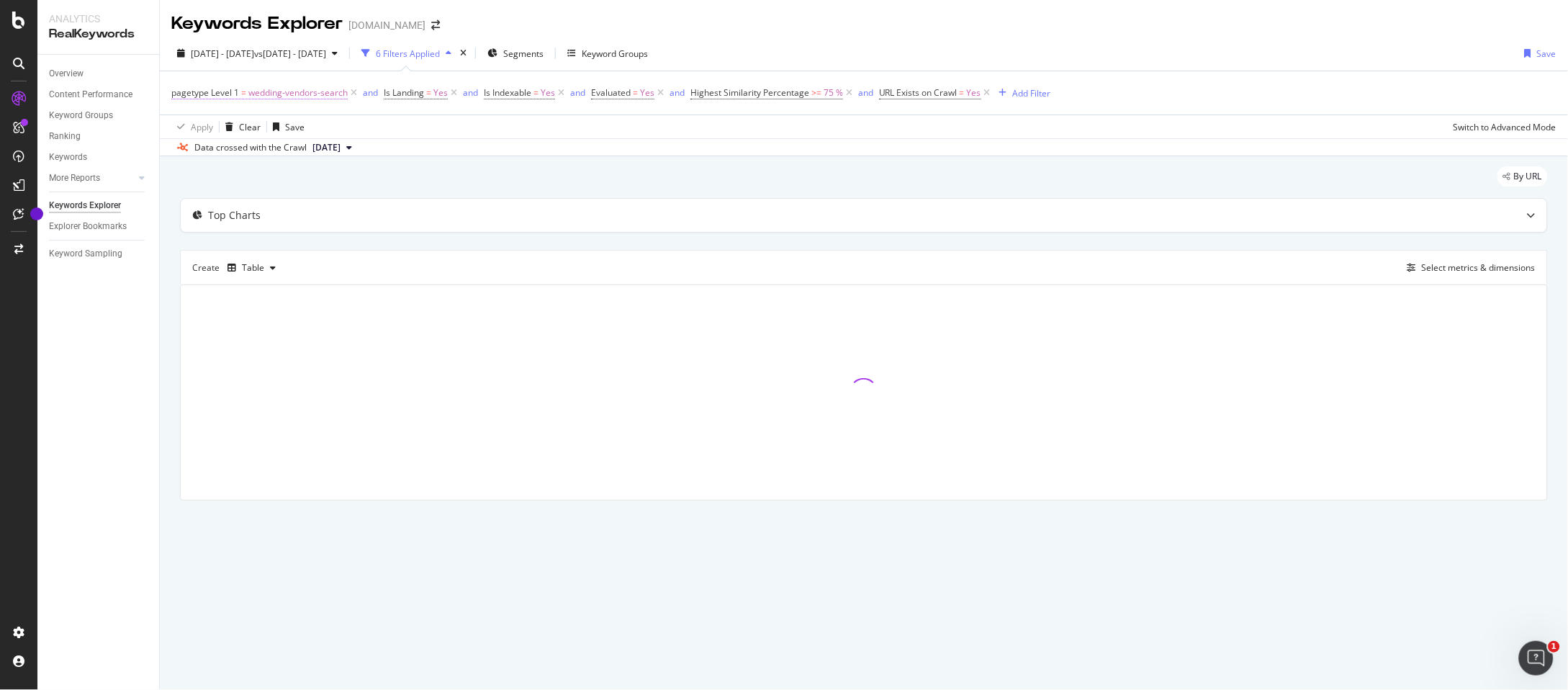
click at [306, 97] on span "wedding-vendors-search" at bounding box center [298, 93] width 100 height 21
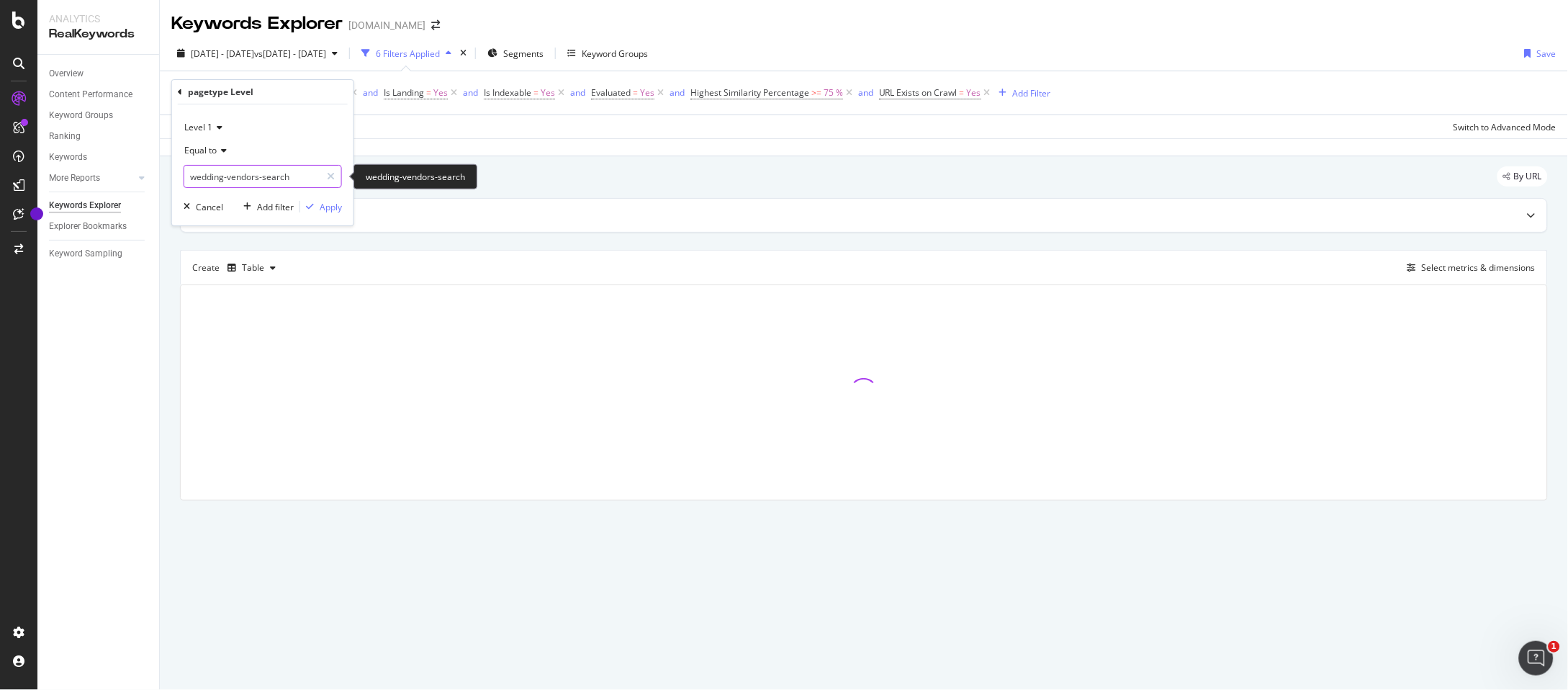
click at [259, 183] on input "wedding-vendors-search" at bounding box center [252, 176] width 136 height 23
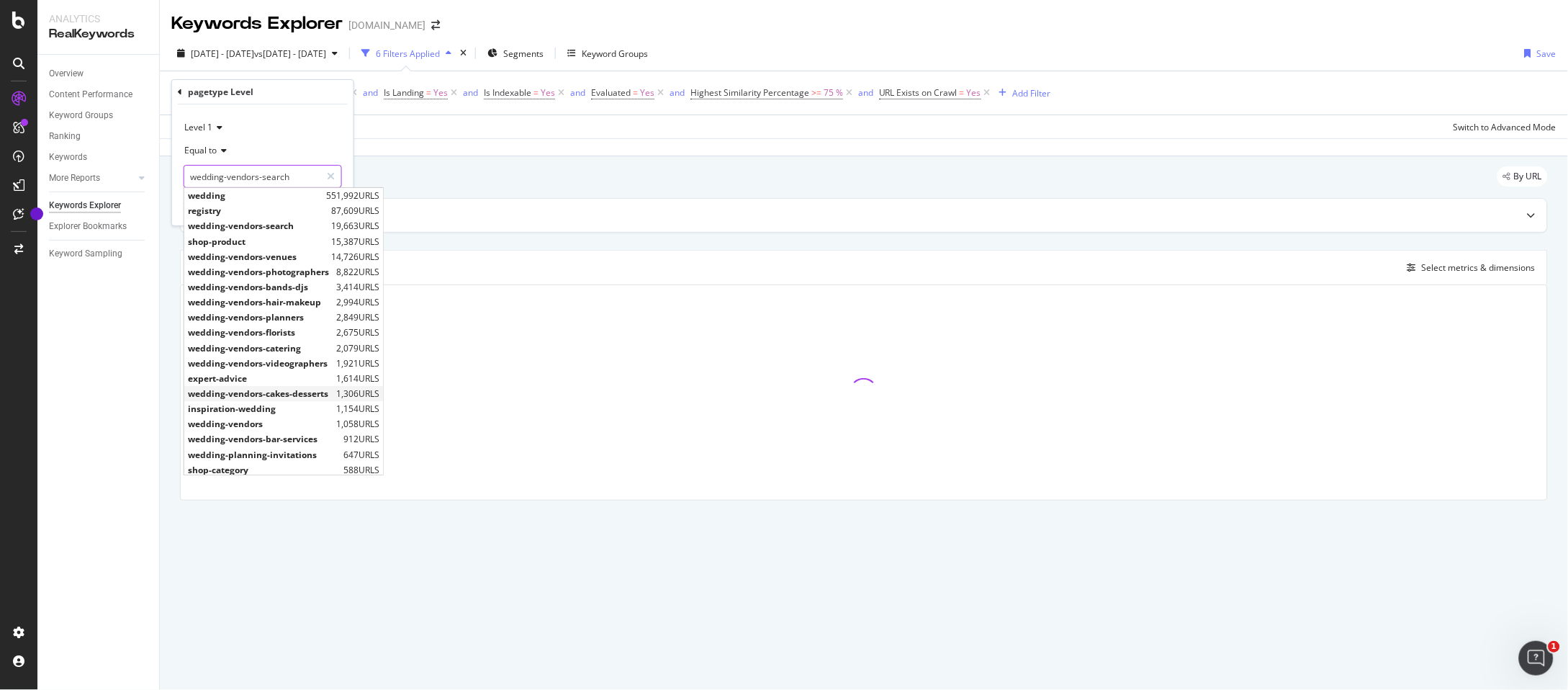
scroll to position [20, 0]
click at [271, 388] on span "inspiration-wedding" at bounding box center [260, 389] width 145 height 12
type input "inspiration-wedding"
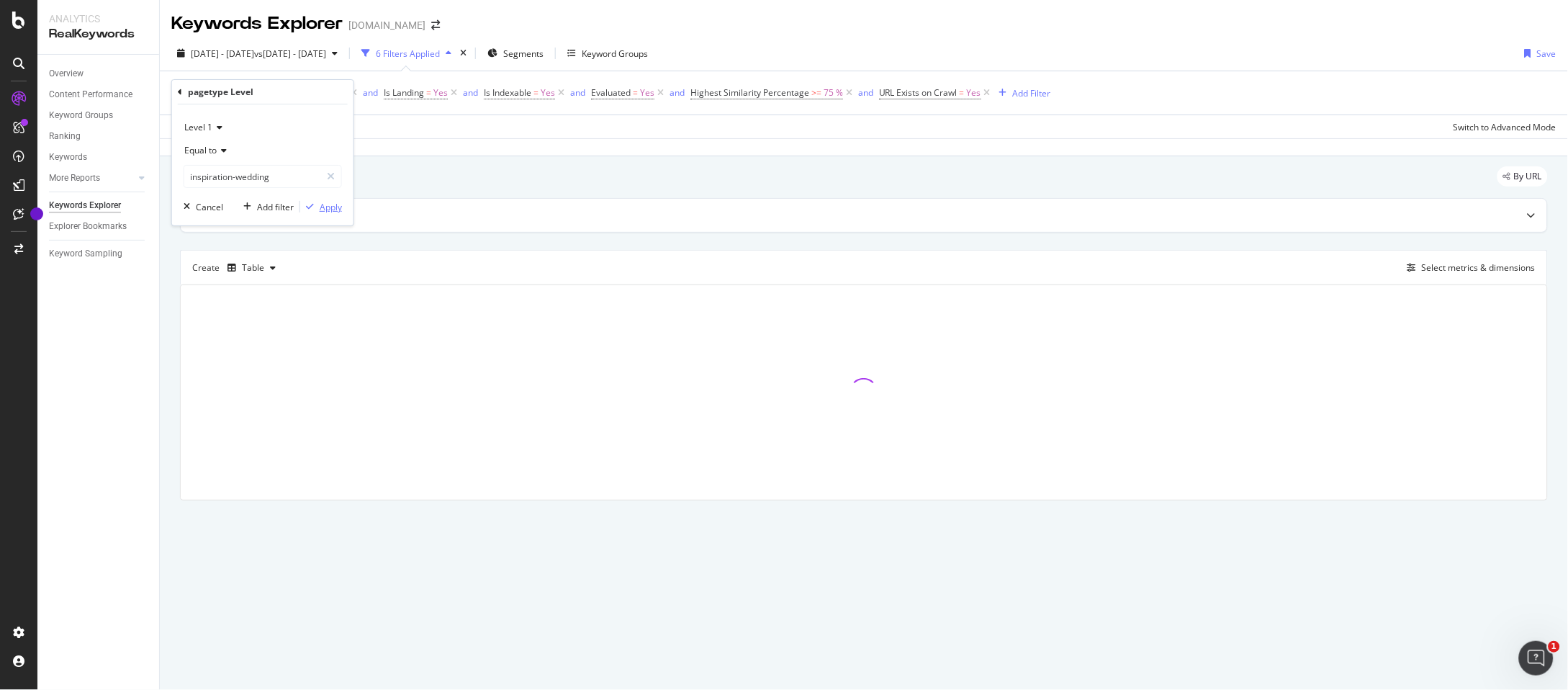
click at [340, 205] on div "Apply" at bounding box center [331, 206] width 22 height 12
click at [543, 93] on icon at bounding box center [540, 92] width 12 height 14
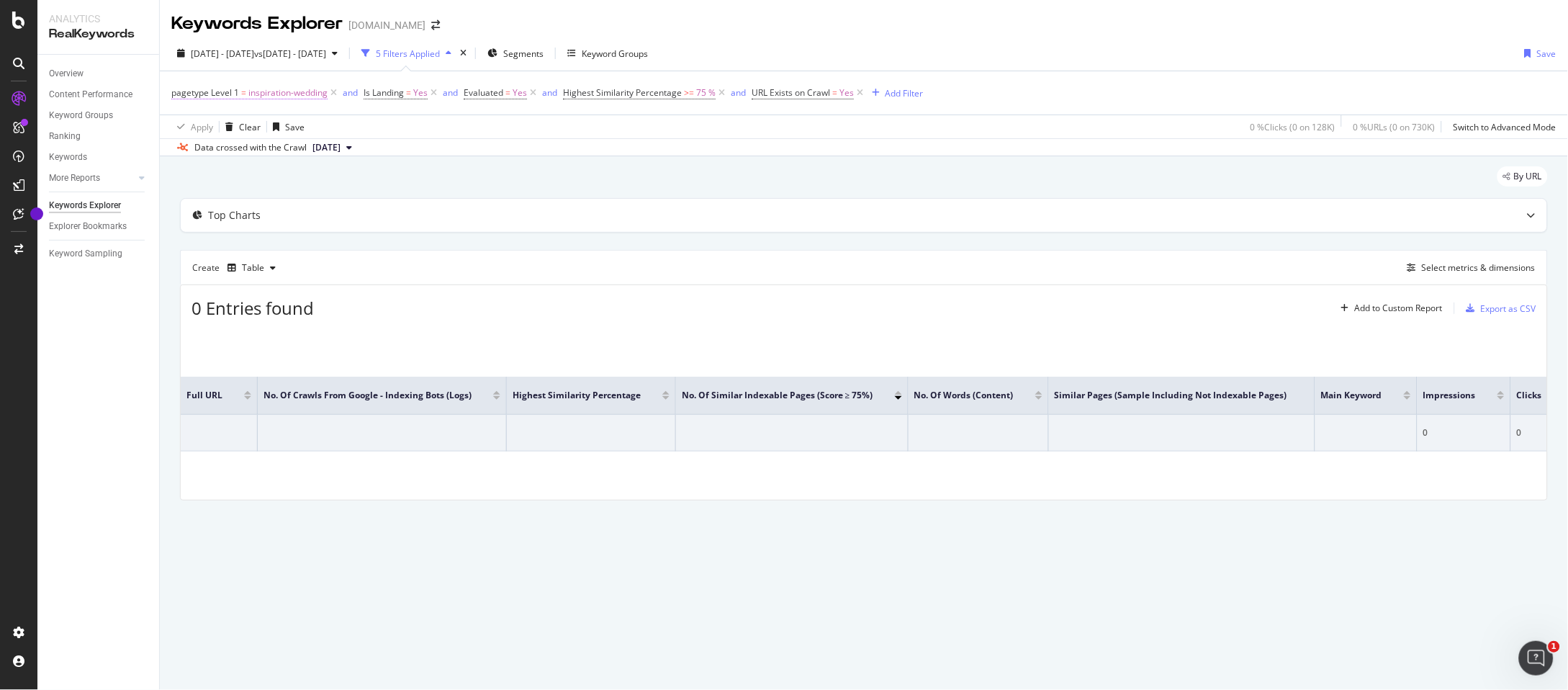
click at [289, 98] on span "inspiration-wedding" at bounding box center [288, 93] width 79 height 21
click at [239, 163] on div "Equal to inspiration-wedding inspiration-wedding" at bounding box center [262, 164] width 159 height 49
click at [269, 175] on input "inspiration-wedding" at bounding box center [252, 176] width 136 height 23
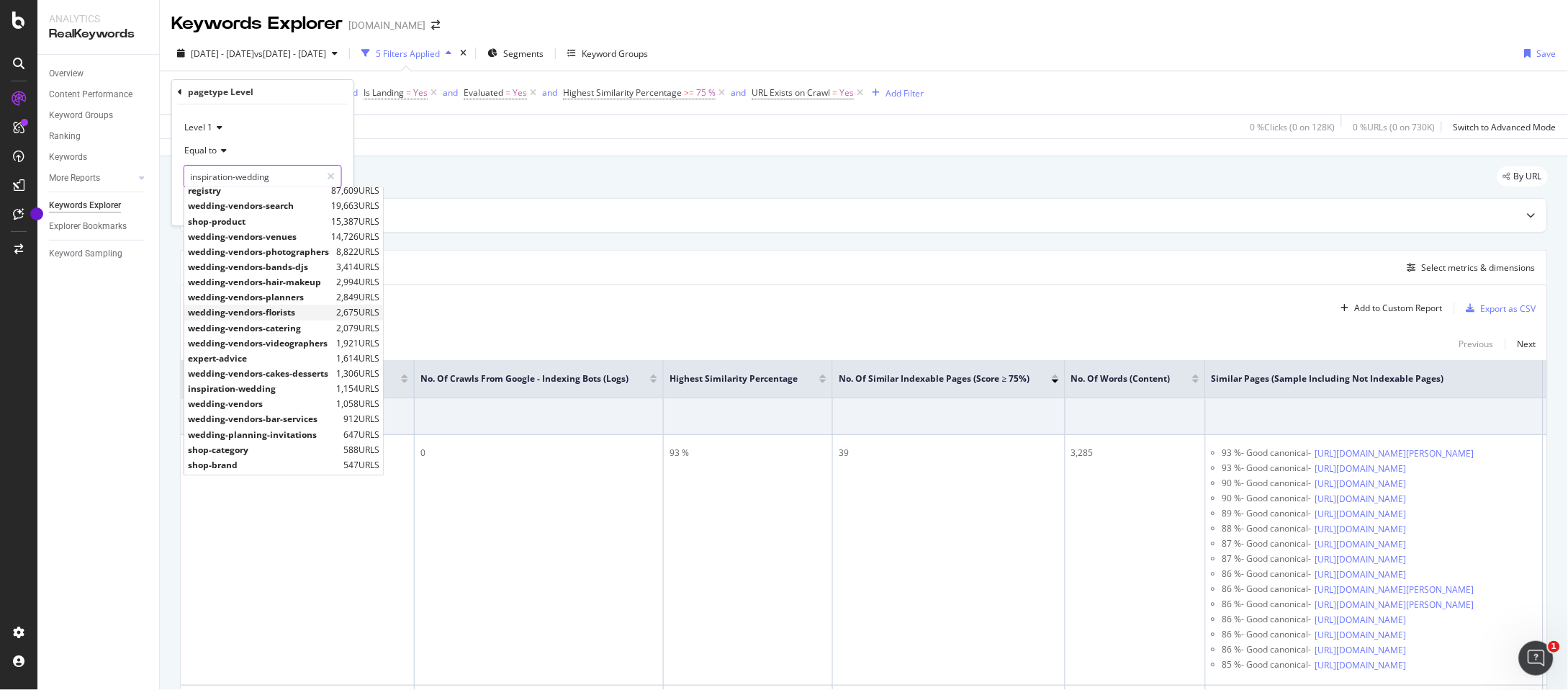
scroll to position [31, 0]
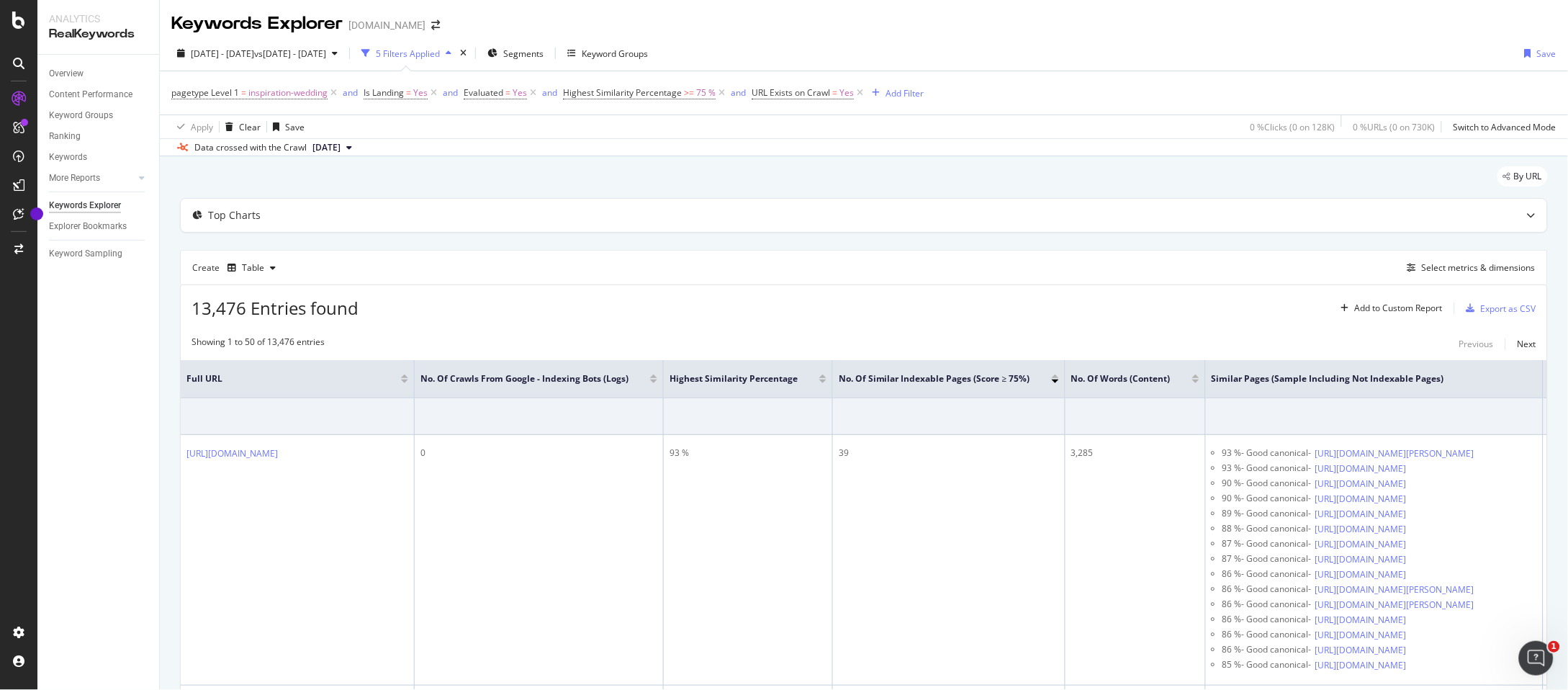
click at [573, 180] on div "By URL" at bounding box center [864, 183] width 1368 height 32
click at [290, 95] on span "inspiration-wedding" at bounding box center [288, 93] width 79 height 21
click at [333, 207] on div "Apply" at bounding box center [331, 206] width 22 height 12
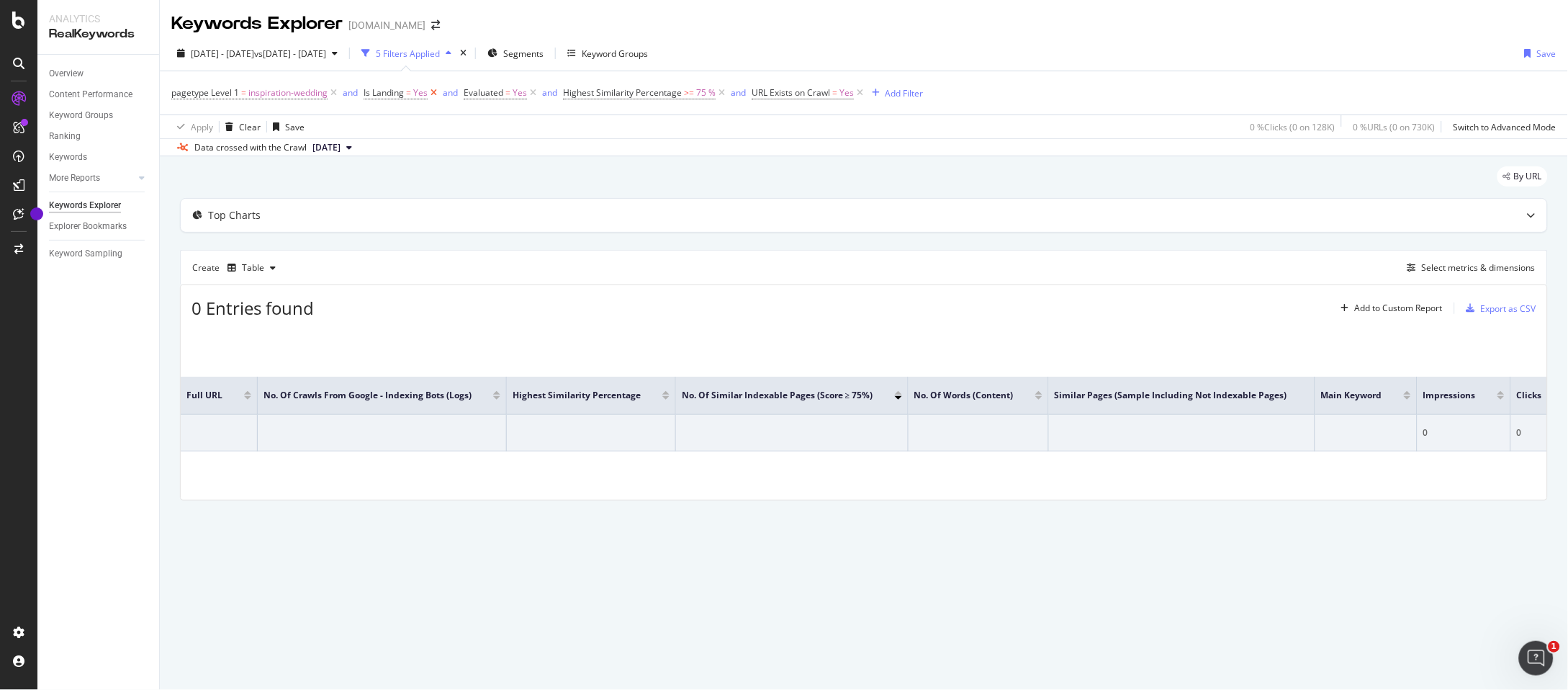
click at [432, 92] on icon at bounding box center [433, 92] width 12 height 14
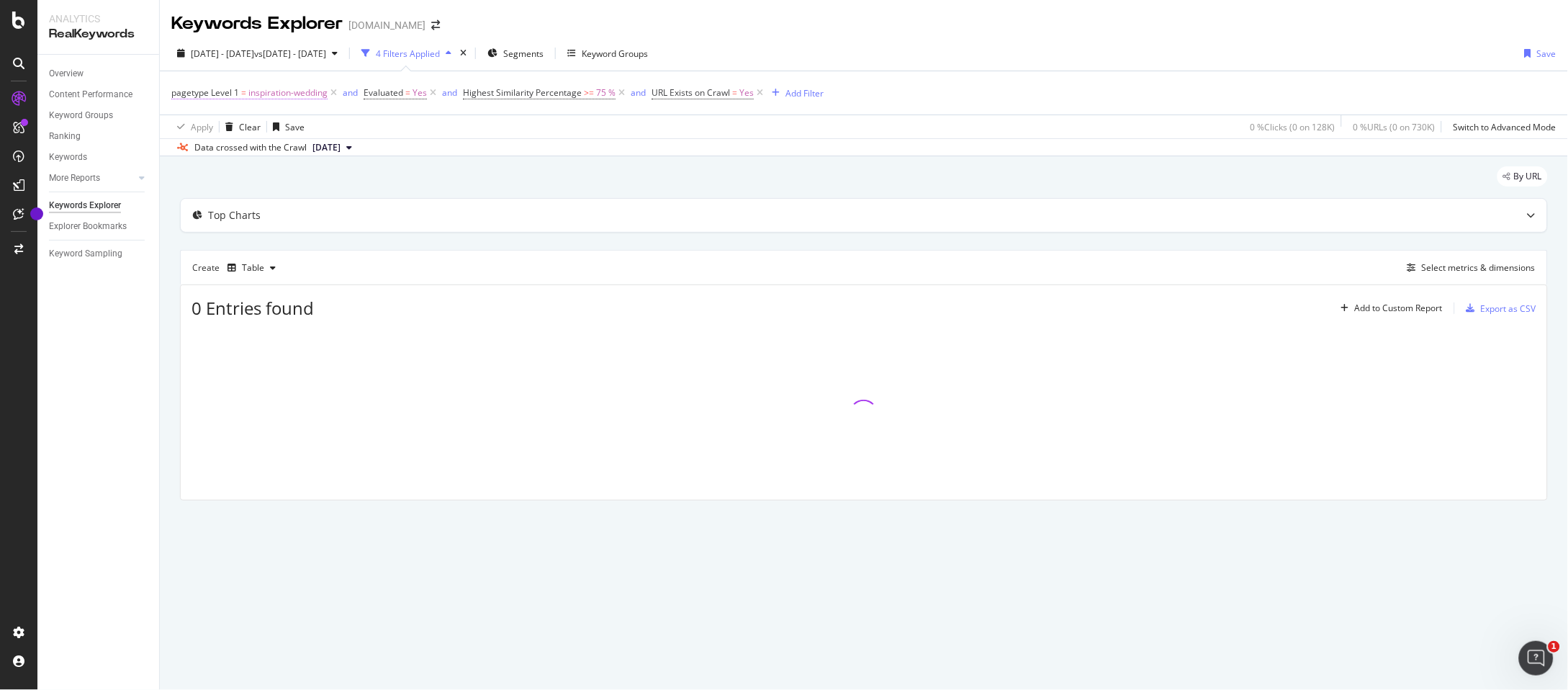
click at [305, 96] on span "inspiration-wedding" at bounding box center [288, 93] width 79 height 21
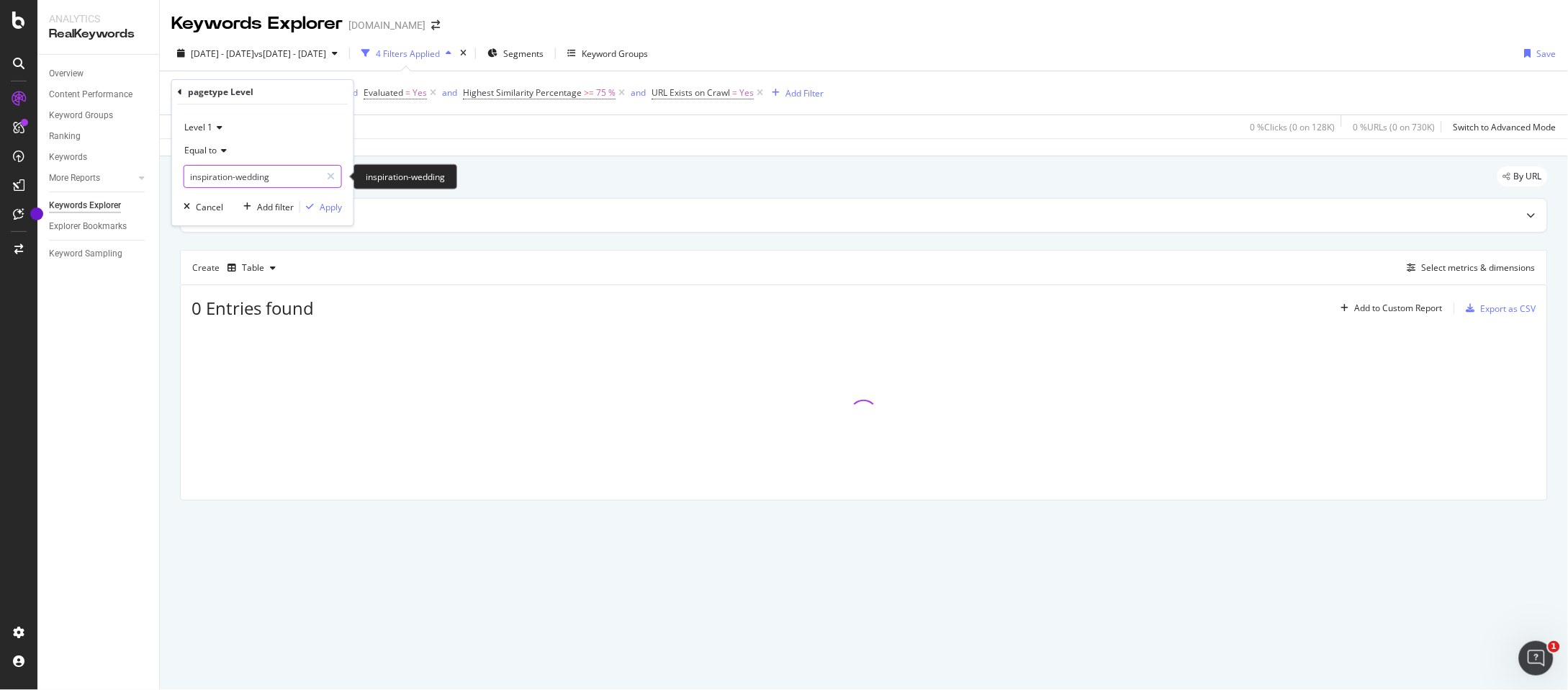
click at [269, 175] on input "inspiration-wedding" at bounding box center [252, 176] width 136 height 23
click at [201, 151] on span "Equal to" at bounding box center [200, 149] width 32 height 12
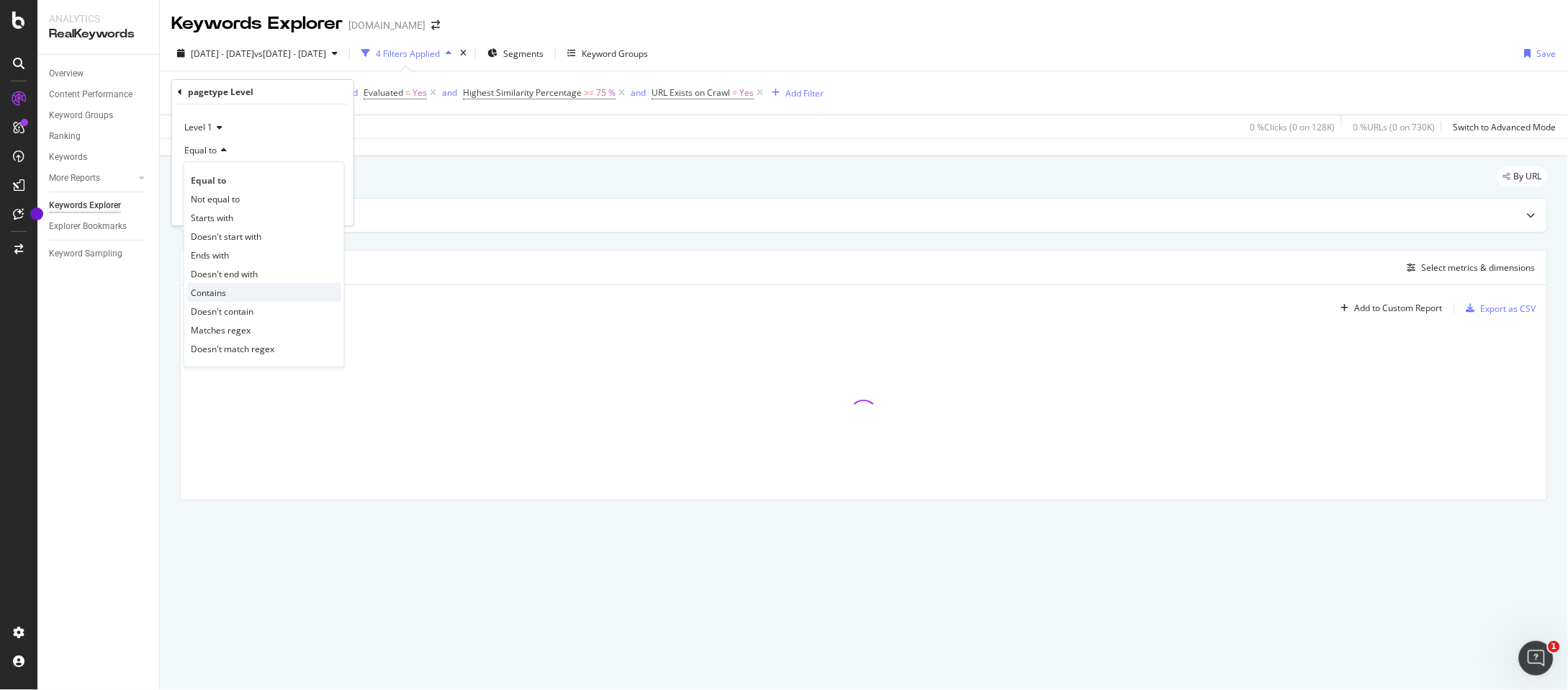
click at [216, 293] on span "Contains" at bounding box center [209, 292] width 36 height 12
click at [207, 131] on span "Level 1" at bounding box center [198, 126] width 28 height 12
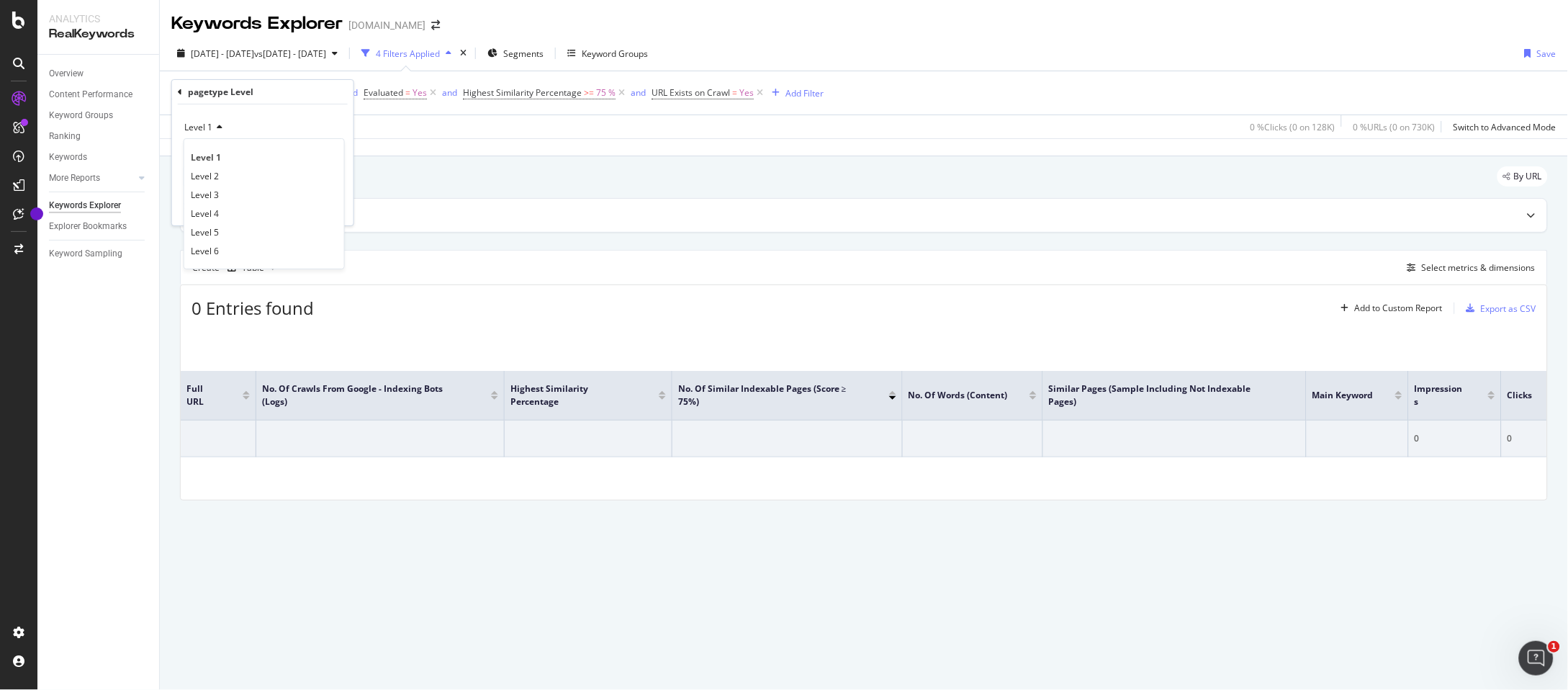
click at [239, 123] on div "Level 1" at bounding box center [262, 127] width 159 height 23
click at [213, 132] on div "Level 1" at bounding box center [262, 127] width 159 height 23
click at [270, 111] on div "Level 1 Level 1 Level 2 Level 3 Level 4 Level 5 Level 6 Contains Cancel Add fil…" at bounding box center [263, 164] width 182 height 121
click at [226, 153] on icon at bounding box center [224, 150] width 10 height 9
click at [210, 171] on div "Equal to" at bounding box center [264, 180] width 154 height 19
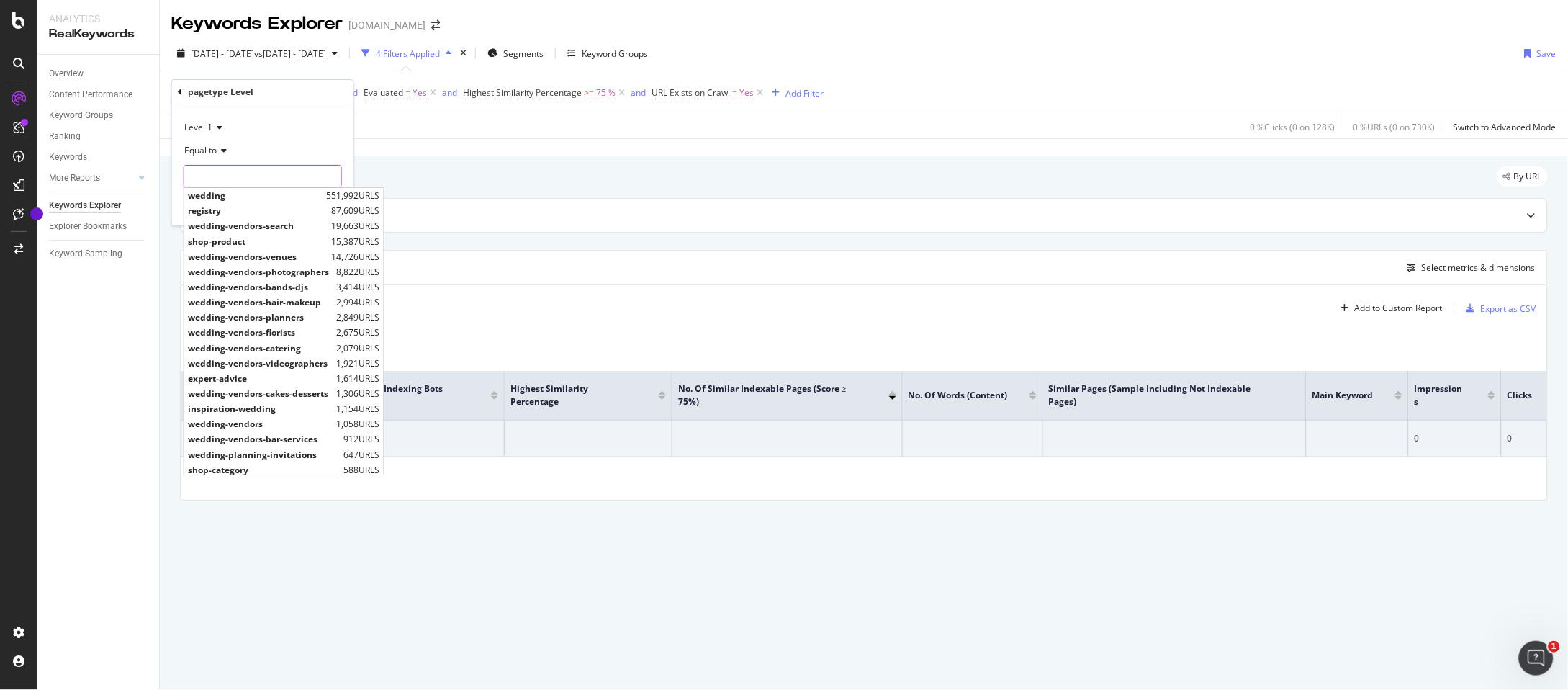
click at [220, 179] on input "text" at bounding box center [262, 176] width 157 height 23
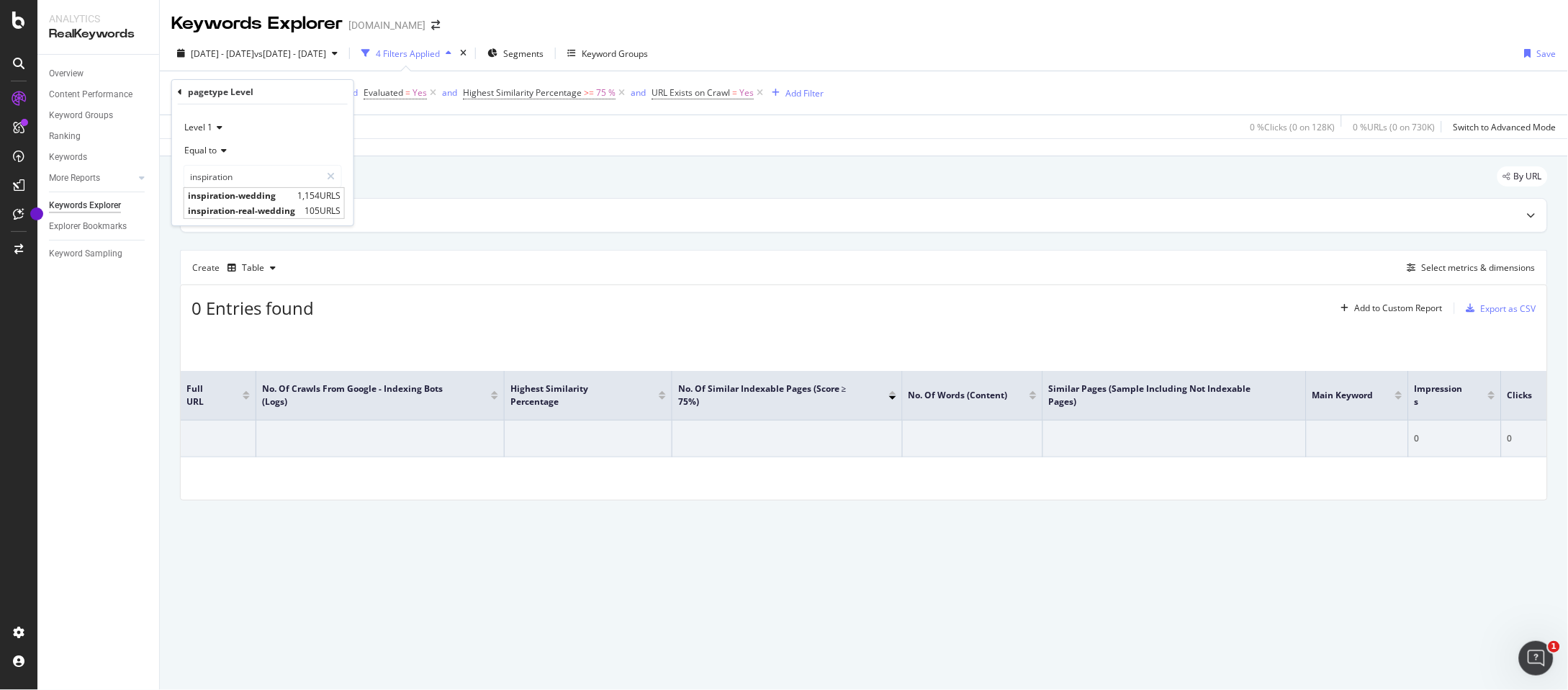
click at [206, 121] on span "Level 1" at bounding box center [198, 126] width 28 height 12
click at [273, 157] on div "Level 1" at bounding box center [264, 157] width 154 height 19
click at [245, 186] on input "inspiration" at bounding box center [252, 176] width 136 height 23
click at [256, 214] on span "inspiration-real-wedding" at bounding box center [244, 210] width 113 height 12
type input "inspiration-real-wedding"
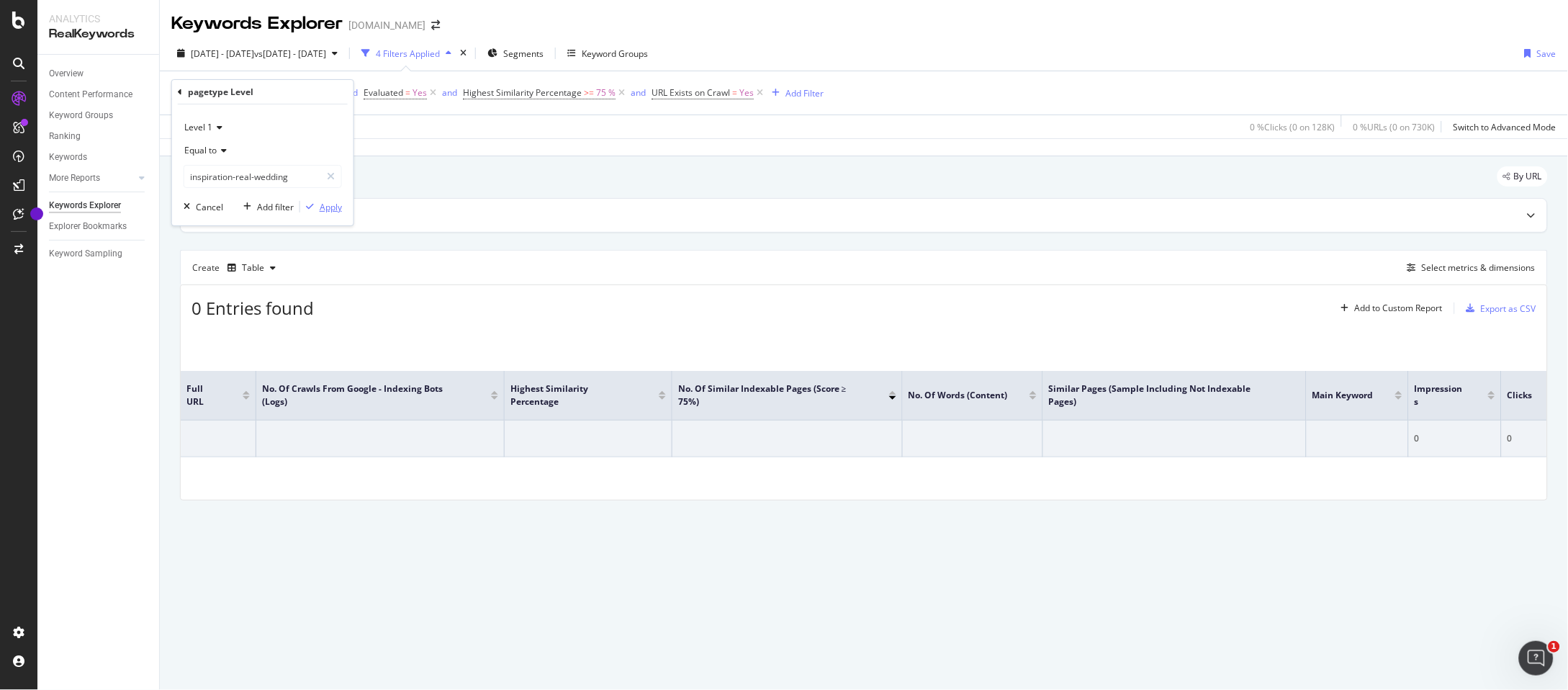
click at [333, 207] on div "Apply" at bounding box center [331, 206] width 22 height 12
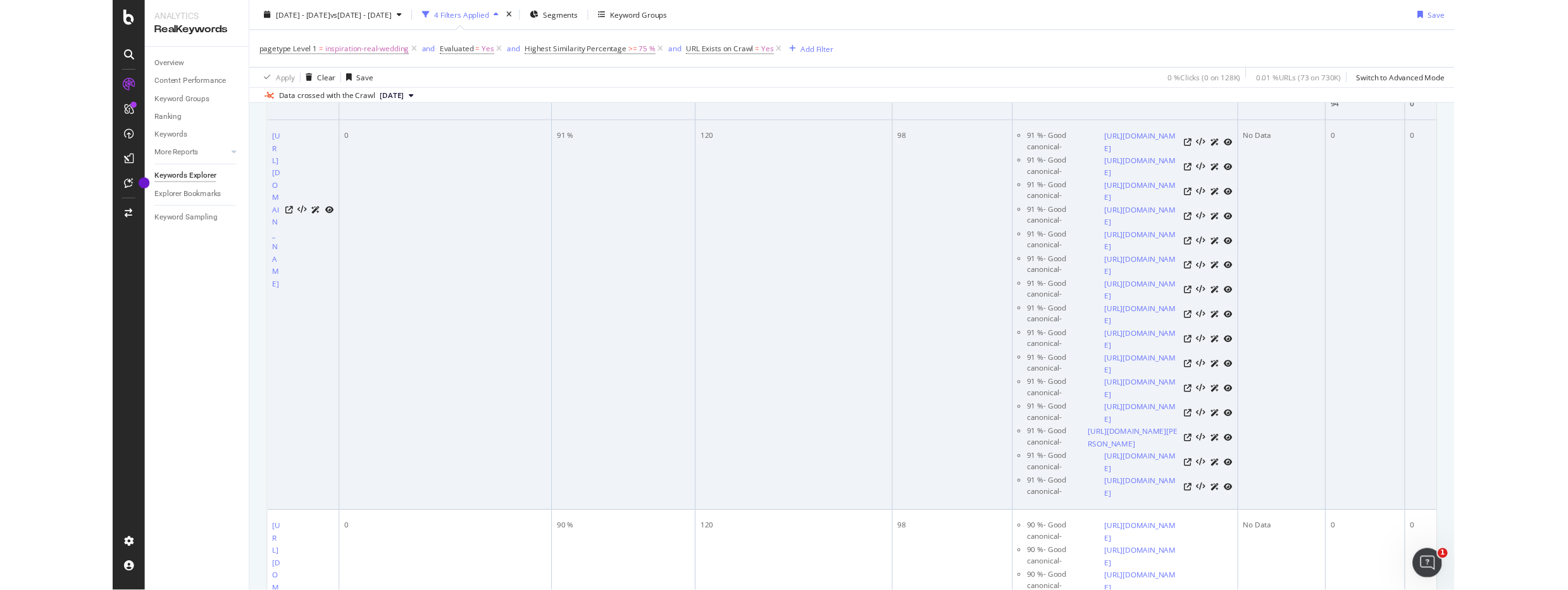
scroll to position [278, 0]
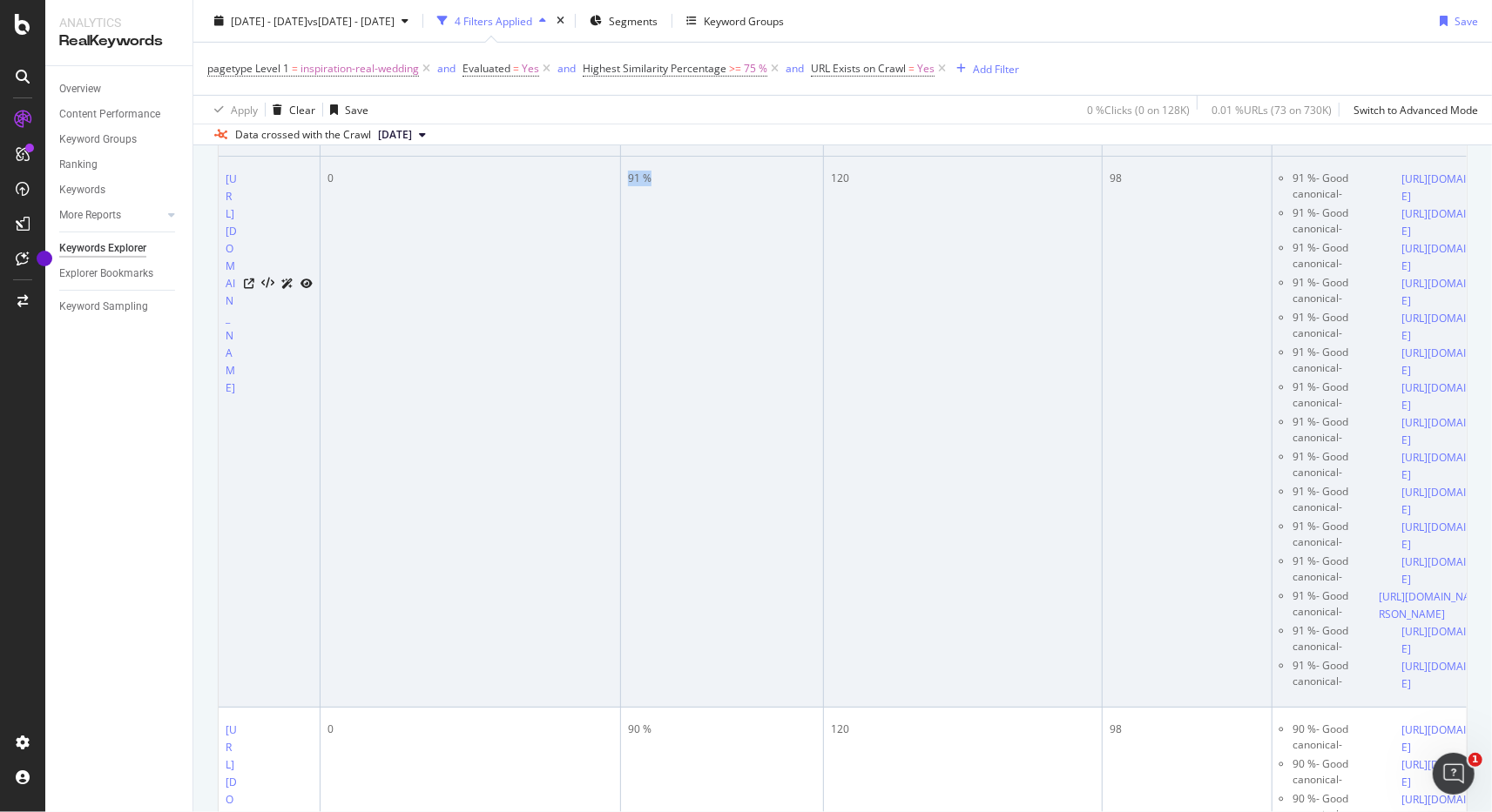
drag, startPoint x: 654, startPoint y: 571, endPoint x: 480, endPoint y: 468, distance: 202.2
click at [502, 463] on tr "https://www.zola.com/inspiration/real-weddings/red-lion-pa 0 91 % 120 98 91 % -…" at bounding box center [1168, 432] width 1899 height 551
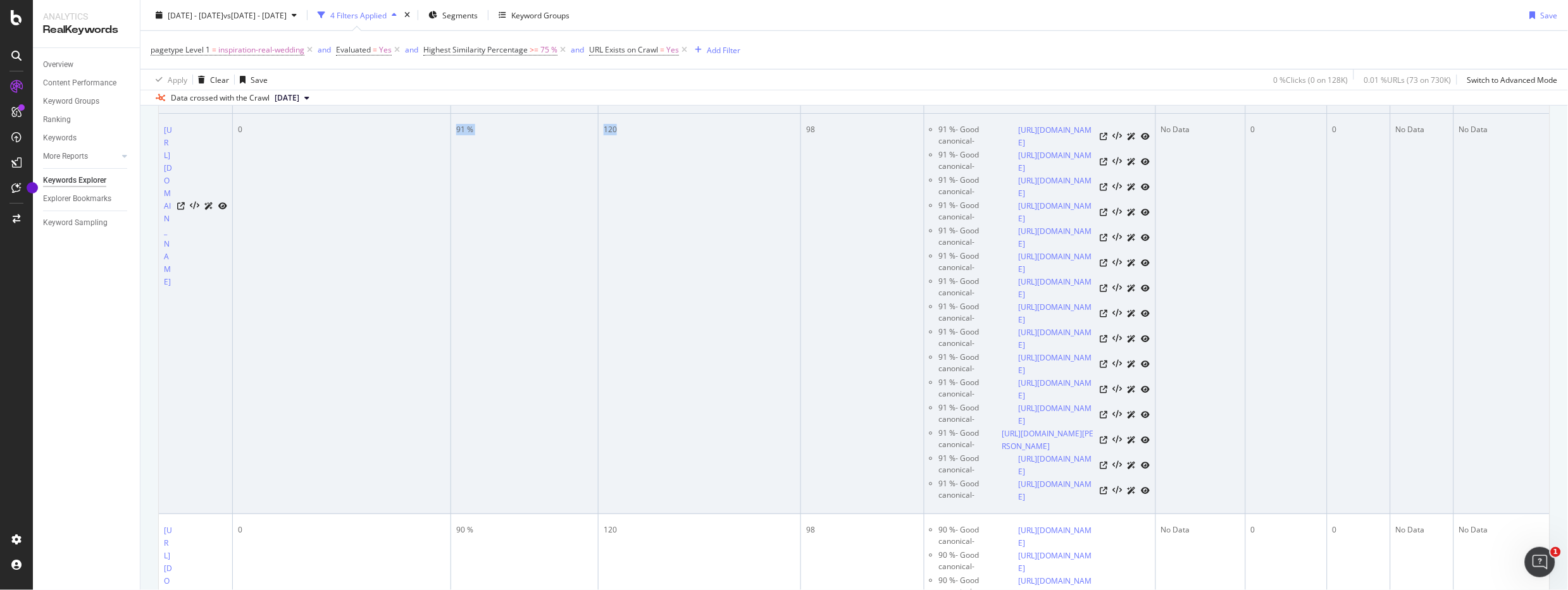
drag, startPoint x: 648, startPoint y: 233, endPoint x: 398, endPoint y: 220, distance: 250.3
click at [398, 220] on tr "https://www.zola.com/inspiration/real-weddings/red-lion-pa 0 91 % 120 98 91 % -…" at bounding box center [854, 314] width 1391 height 401
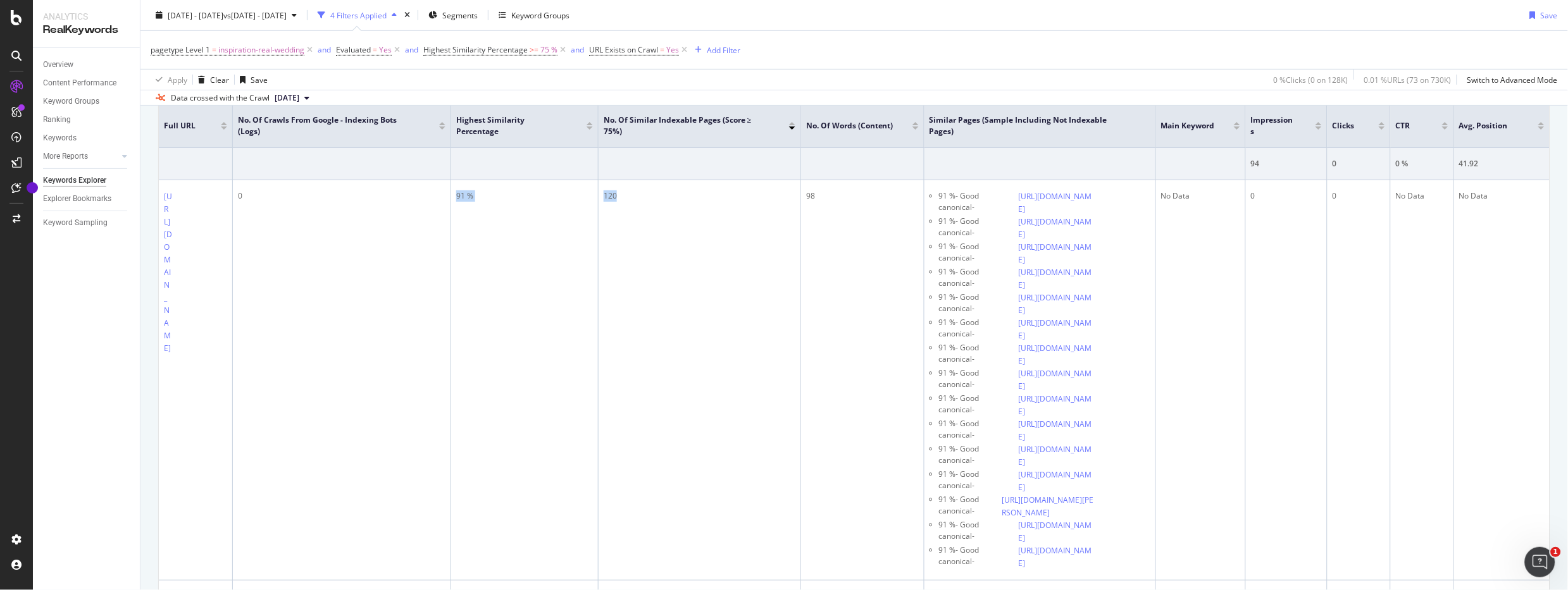
scroll to position [0, 0]
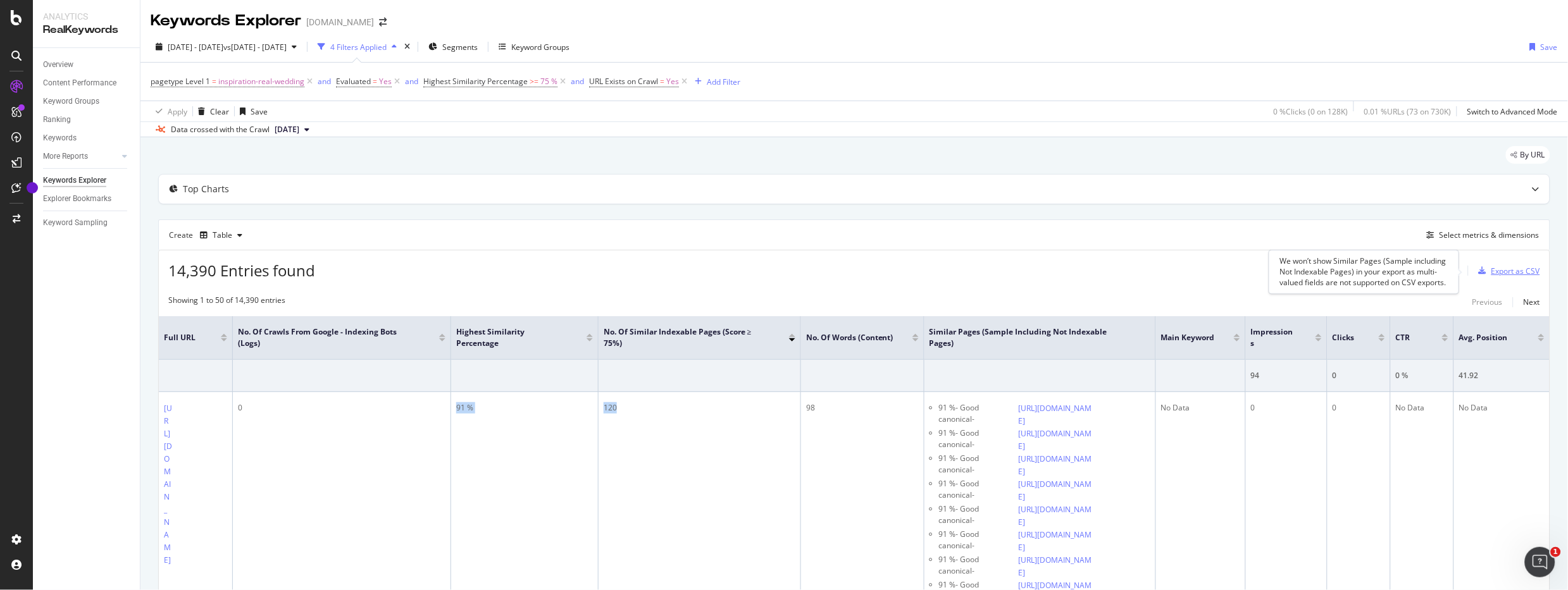
click at [1377, 272] on div "Export as CSV" at bounding box center [1515, 271] width 49 height 10
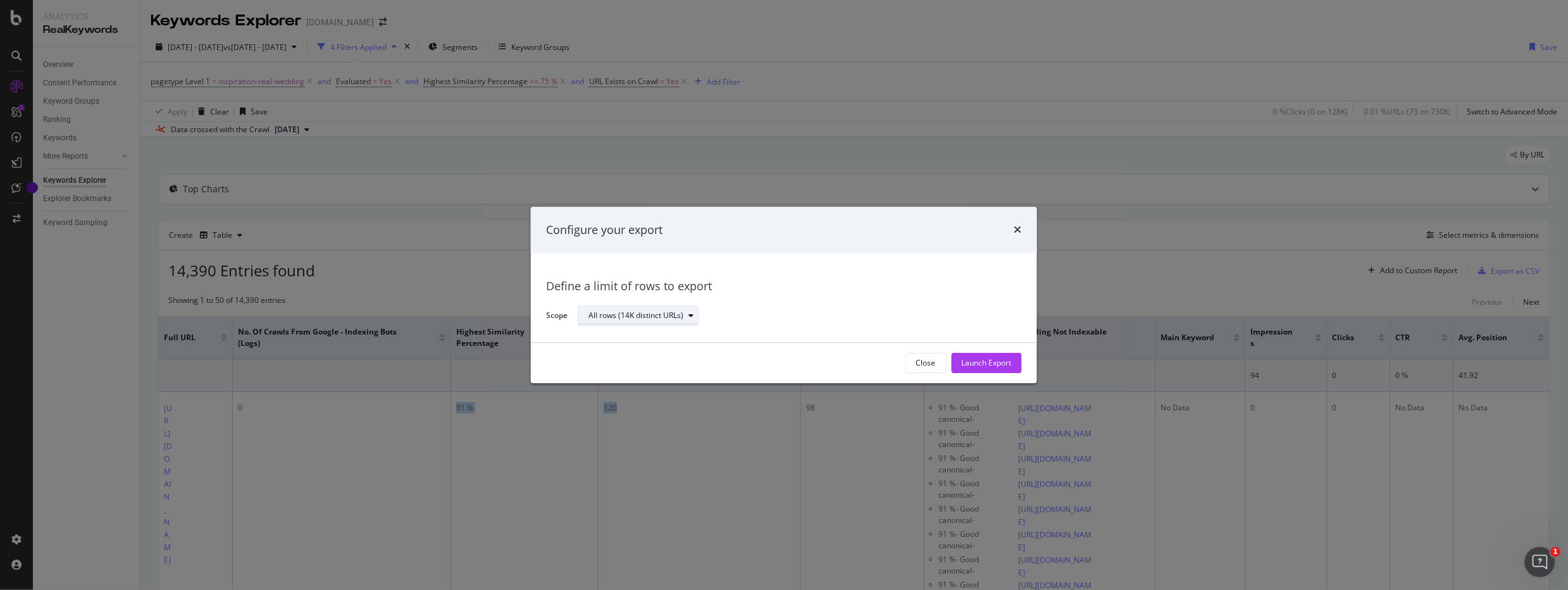
click at [671, 312] on div "All rows (14K distinct URLs)" at bounding box center [636, 316] width 95 height 8
click at [664, 332] on div "All rows (14K distinct URLs)" at bounding box center [645, 337] width 103 height 10
click at [783, 300] on div "Define a limit of rows to export Scope All rows (14K distinct URLs)" at bounding box center [784, 298] width 475 height 59
click at [1019, 230] on icon "times" at bounding box center [1018, 230] width 8 height 10
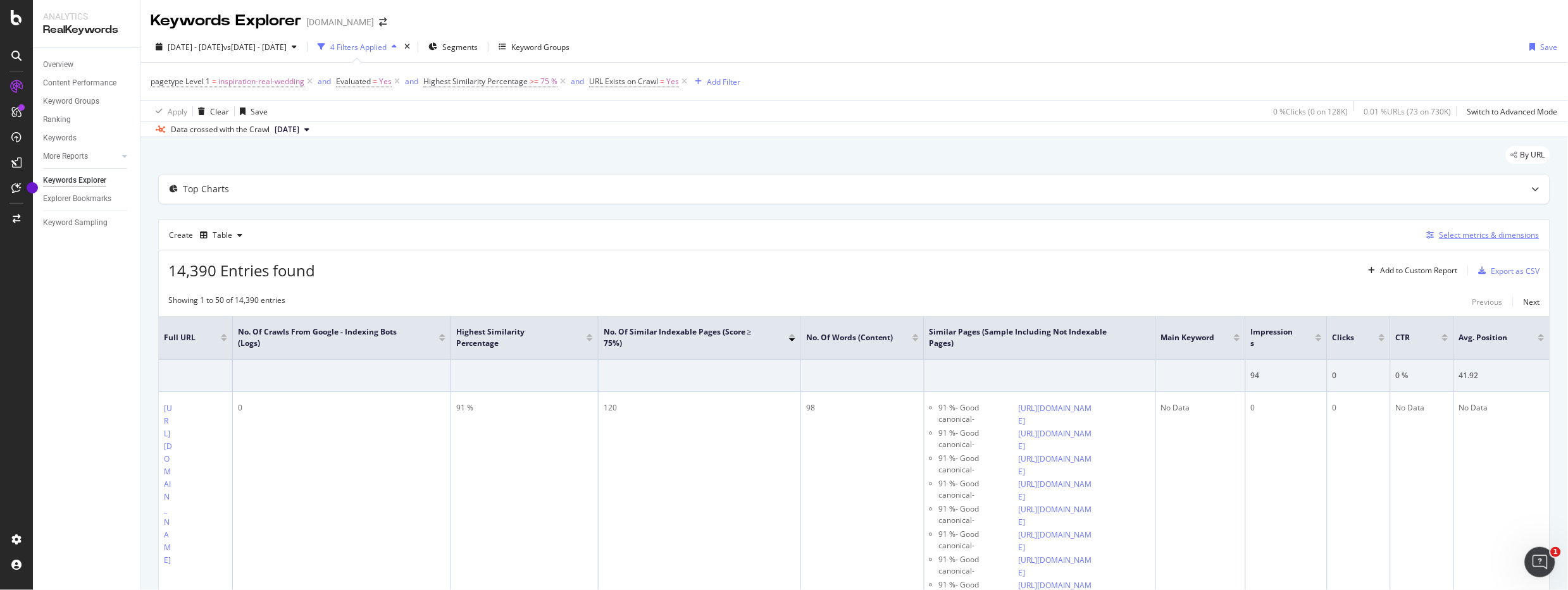
click at [1377, 239] on div "Select metrics & dimensions" at bounding box center [1490, 235] width 100 height 10
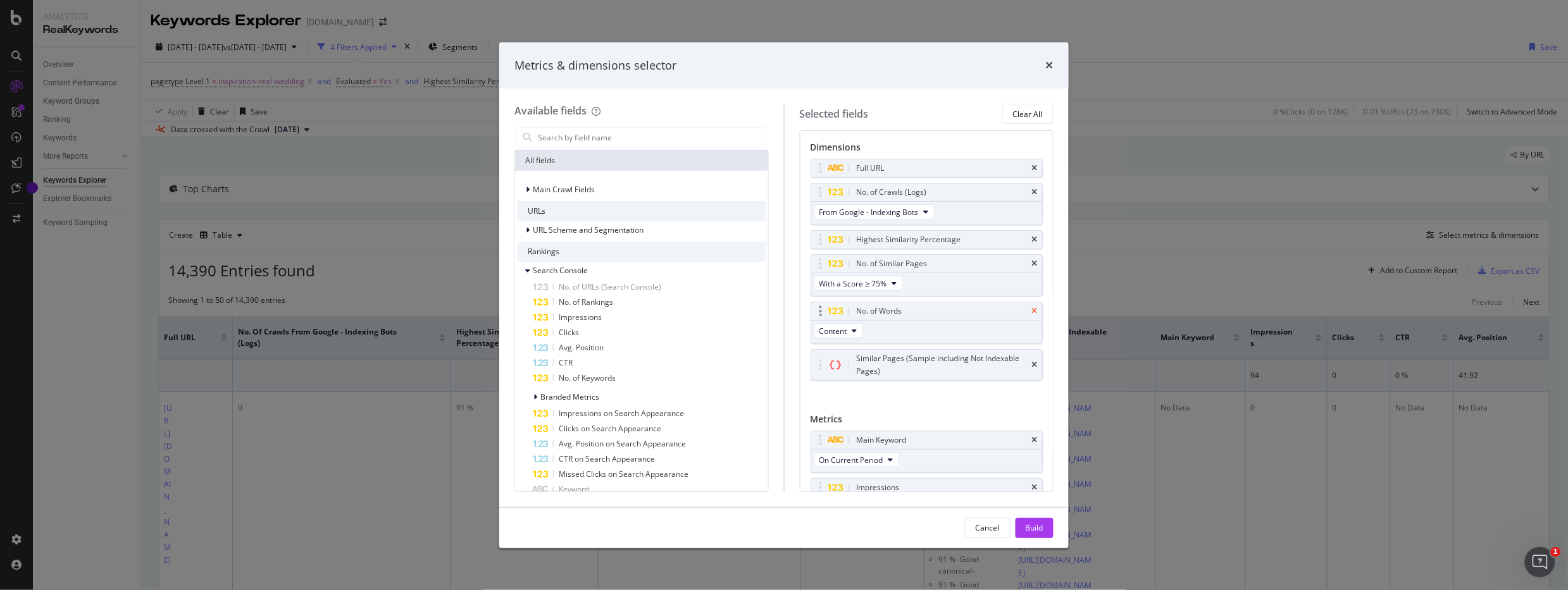
click at [1031, 315] on icon "times" at bounding box center [1034, 311] width 6 height 8
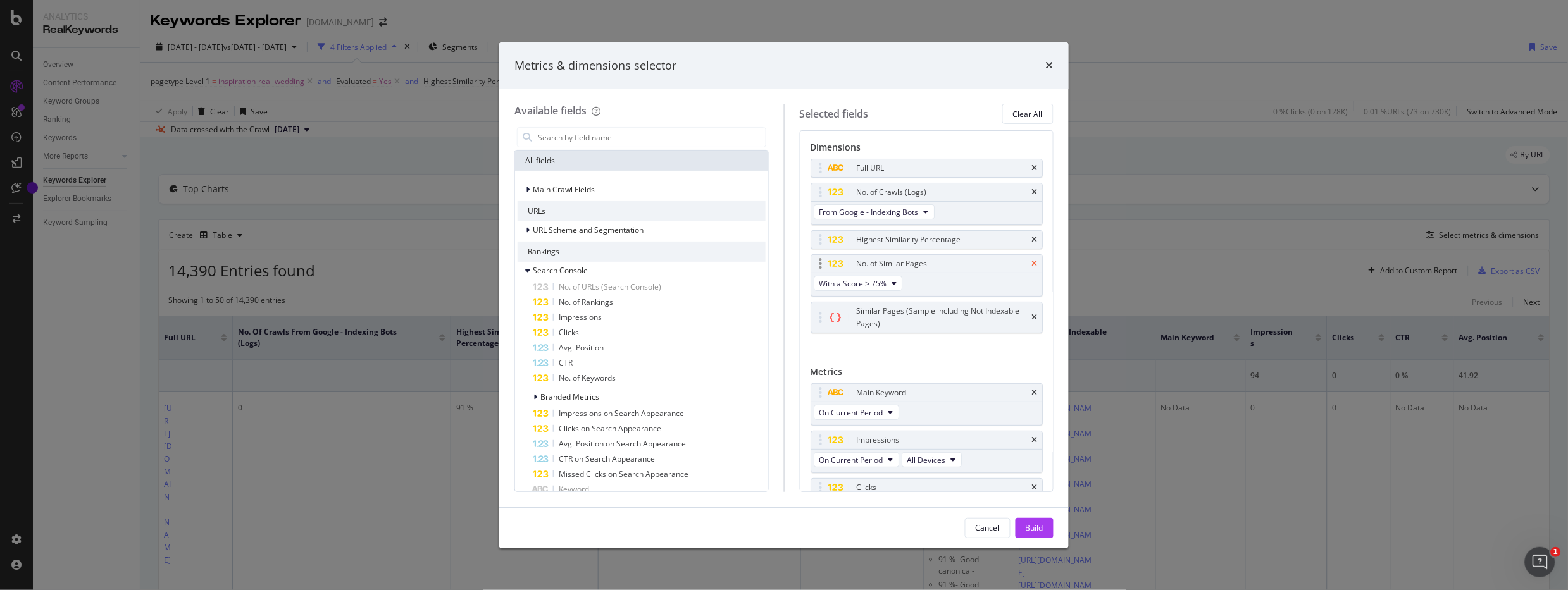
click at [1031, 264] on icon "times" at bounding box center [1034, 264] width 6 height 8
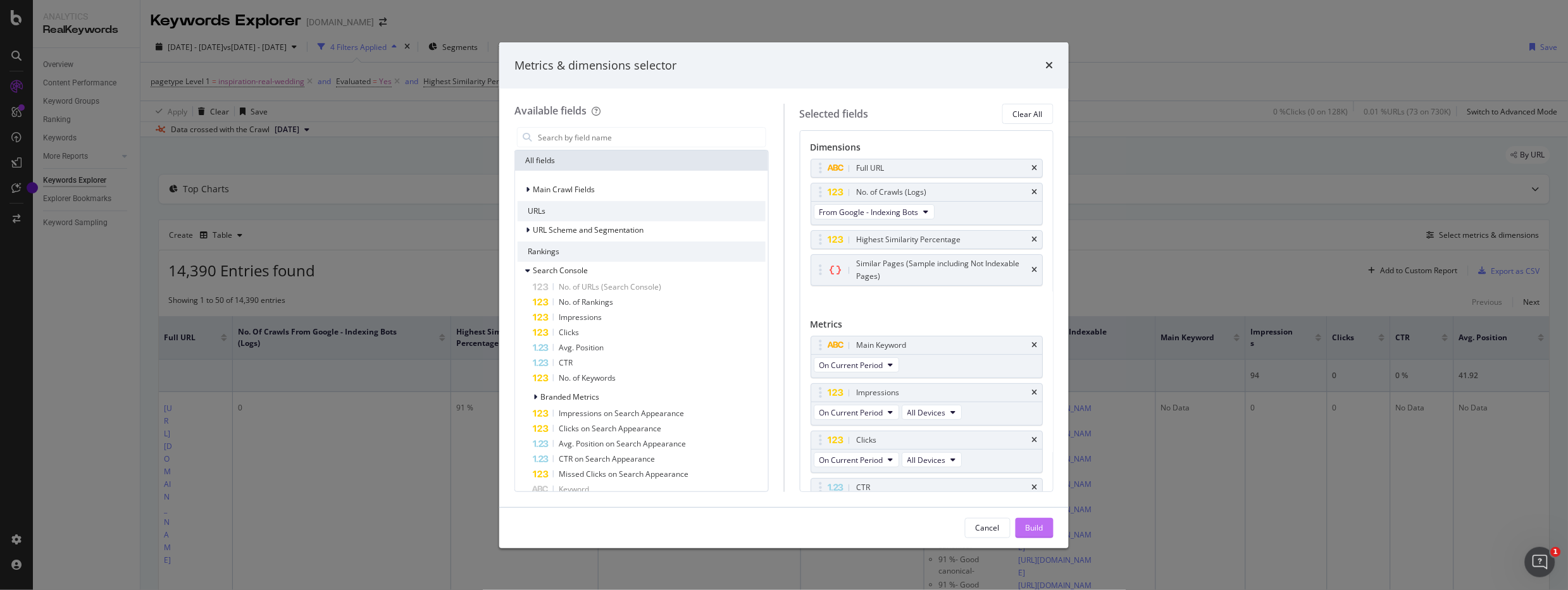
click at [1038, 526] on div "Build" at bounding box center [1035, 528] width 18 height 10
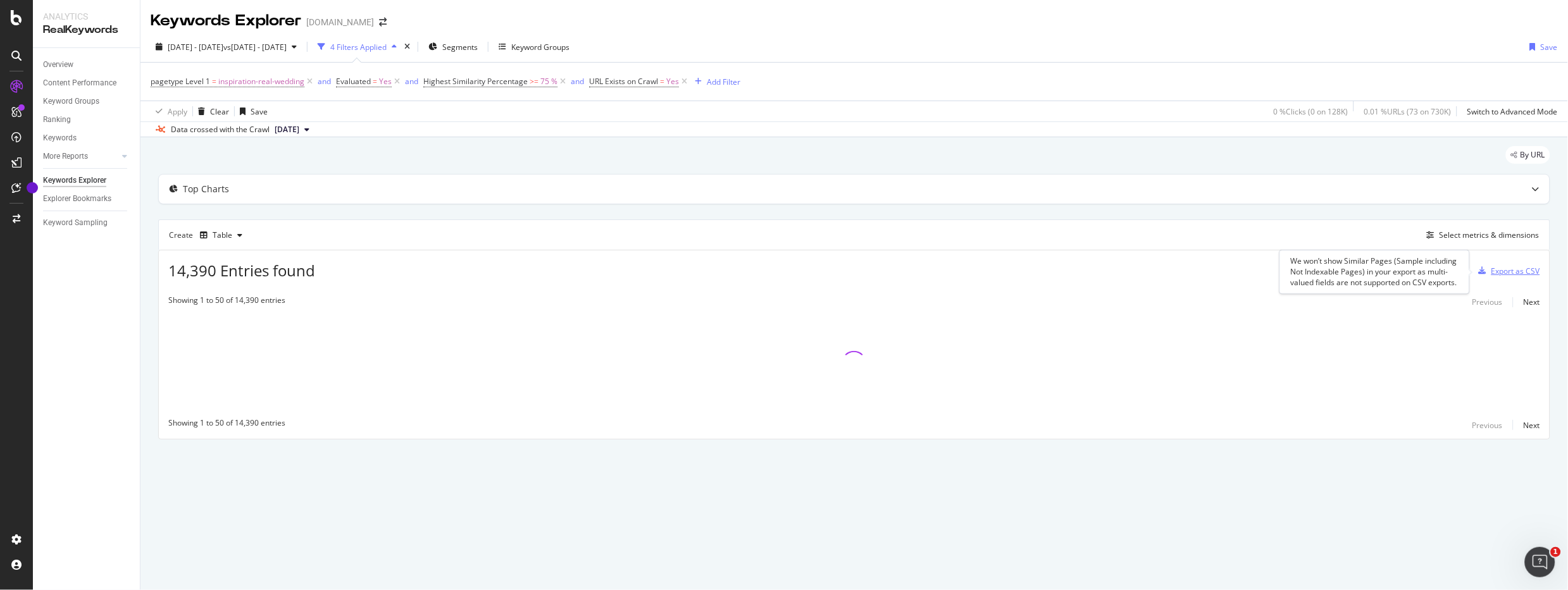
click at [1377, 270] on div "Export as CSV" at bounding box center [1515, 271] width 49 height 10
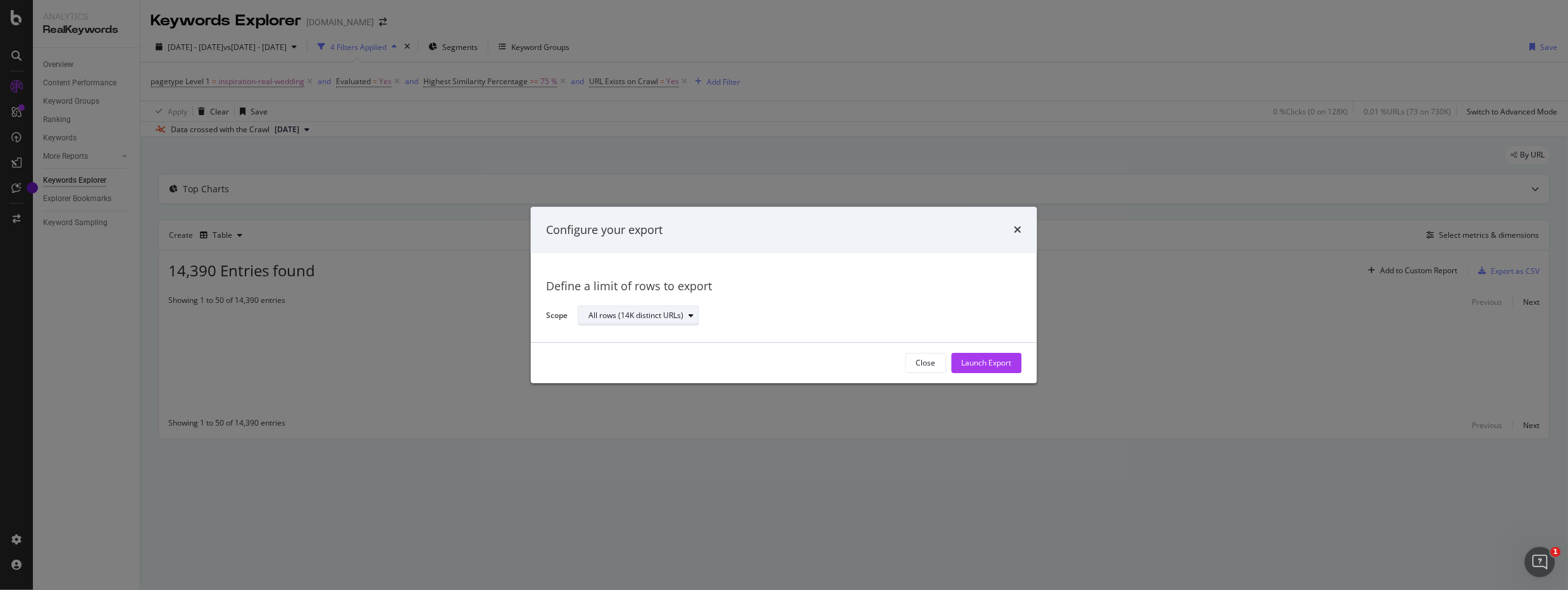
click at [653, 312] on div "All rows (14K distinct URLs)" at bounding box center [636, 316] width 95 height 8
click at [633, 338] on div "All rows (14K distinct URLs)" at bounding box center [645, 337] width 103 height 10
click at [630, 352] on div "Define a limit" at bounding box center [644, 358] width 123 height 16
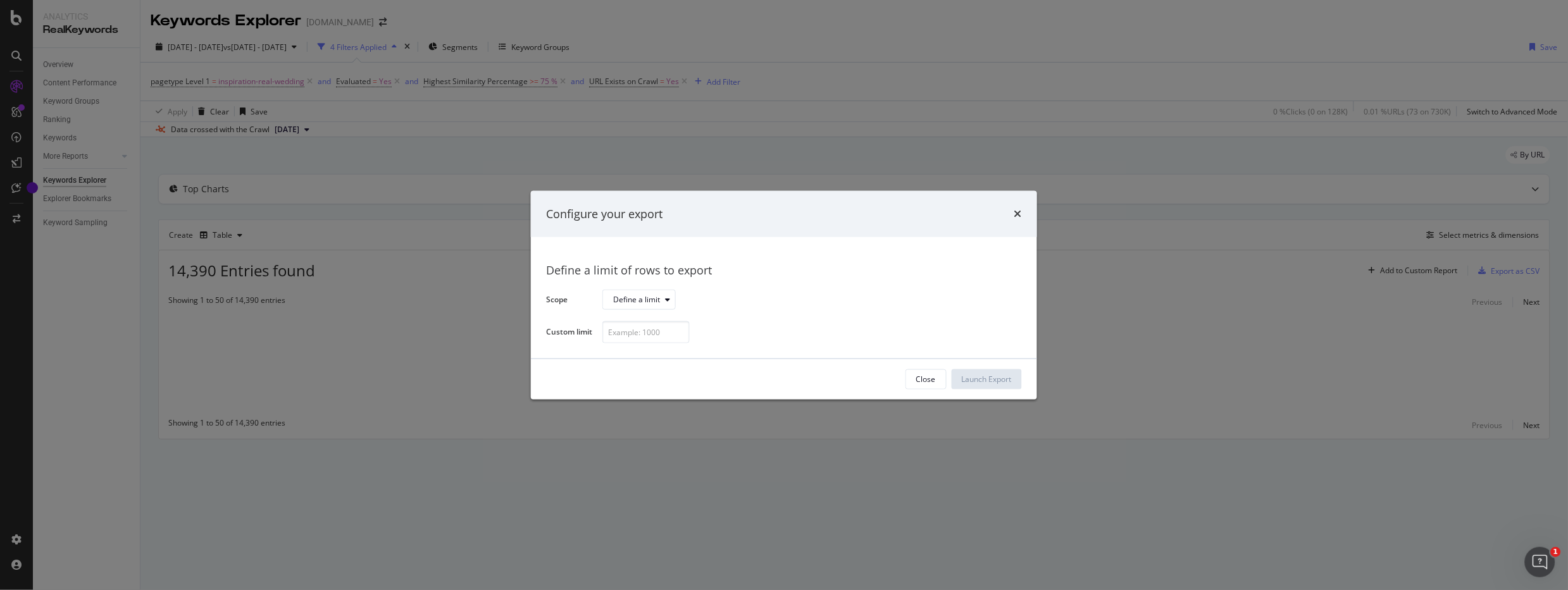
click at [639, 237] on div "Define a limit of rows to export Scope Define a limit Custom limit" at bounding box center [784, 298] width 506 height 121
click at [631, 322] on input "modal" at bounding box center [646, 332] width 87 height 22
click at [641, 292] on div "Define a limit" at bounding box center [643, 300] width 62 height 18
